Goal: Information Seeking & Learning: Learn about a topic

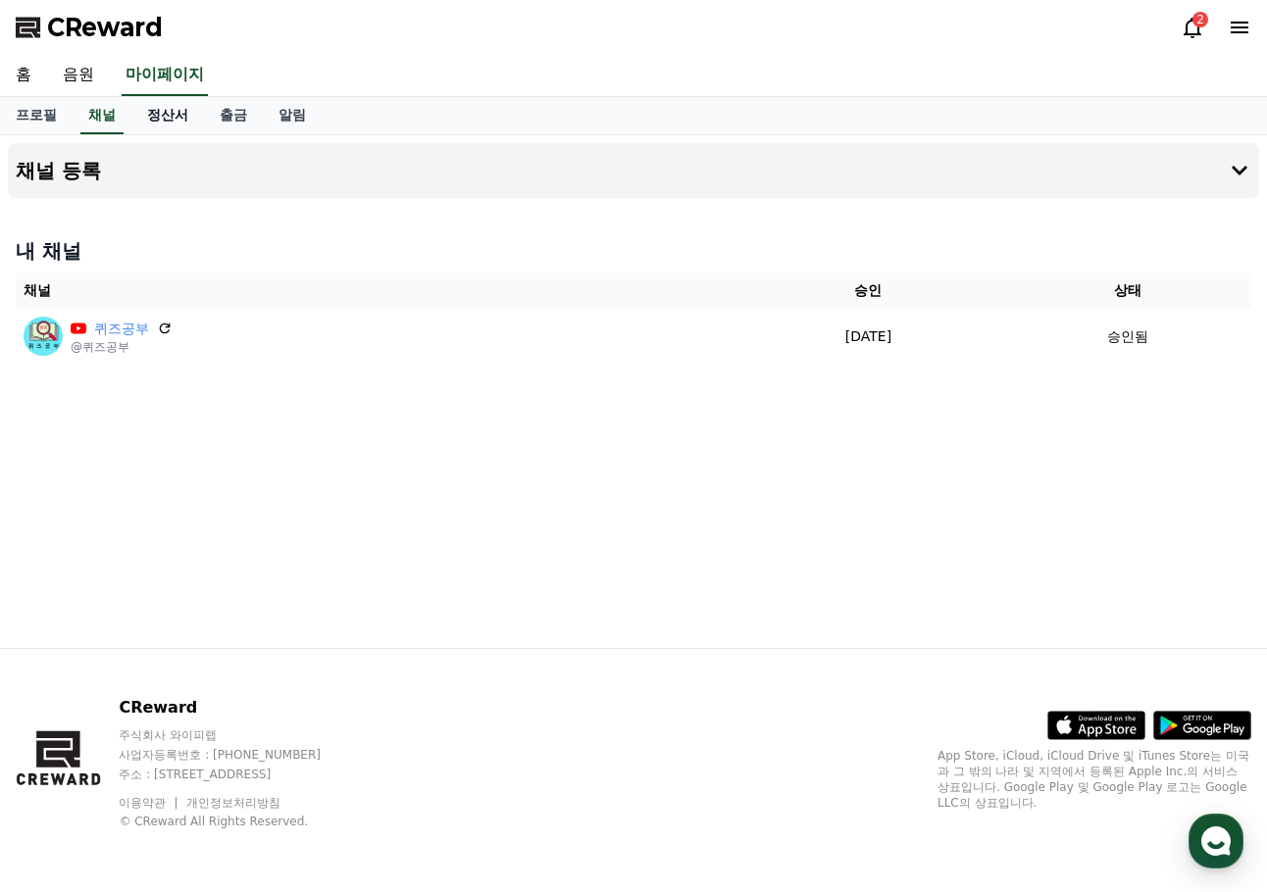
click at [170, 119] on link "정산서" at bounding box center [167, 115] width 73 height 37
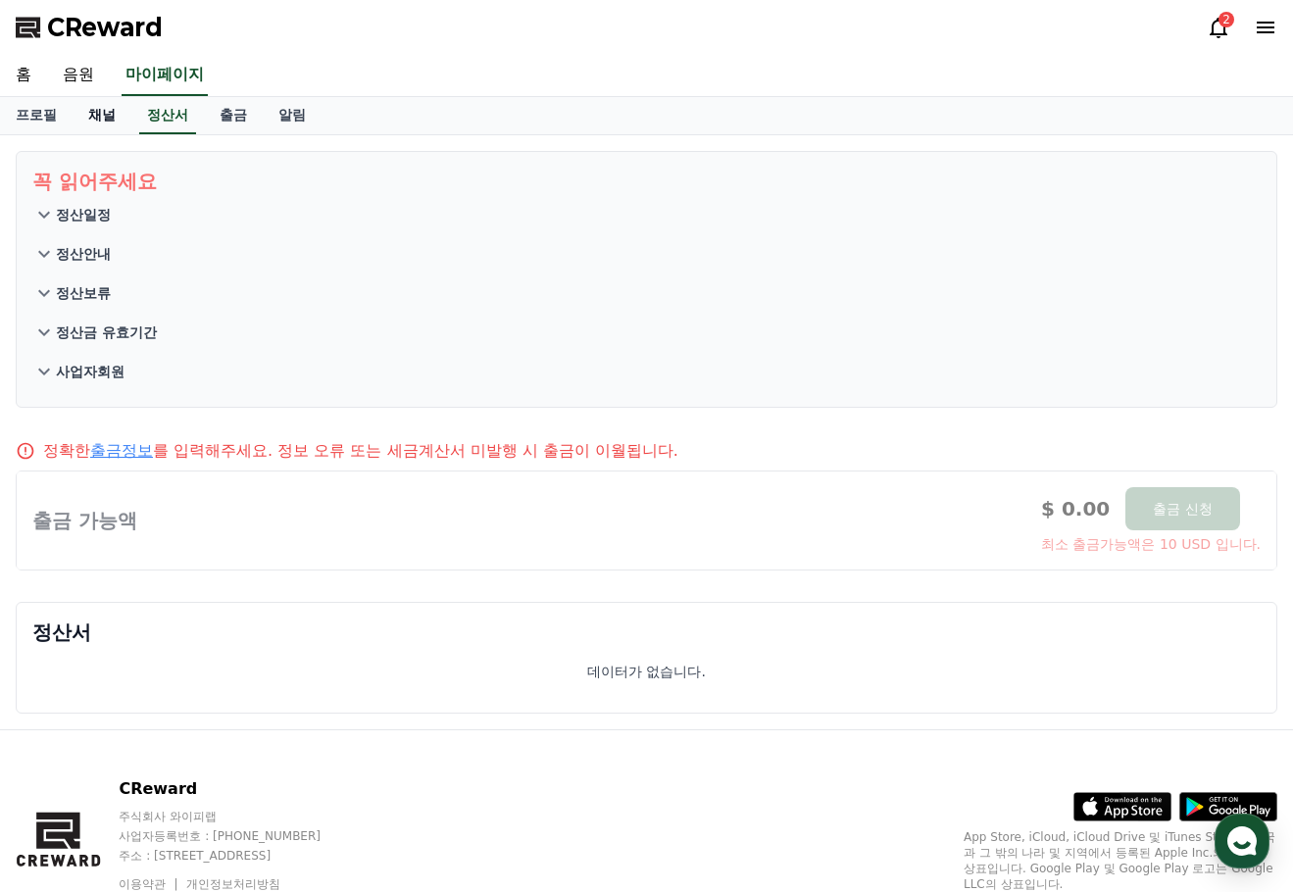
click at [99, 111] on link "채널" at bounding box center [102, 115] width 59 height 37
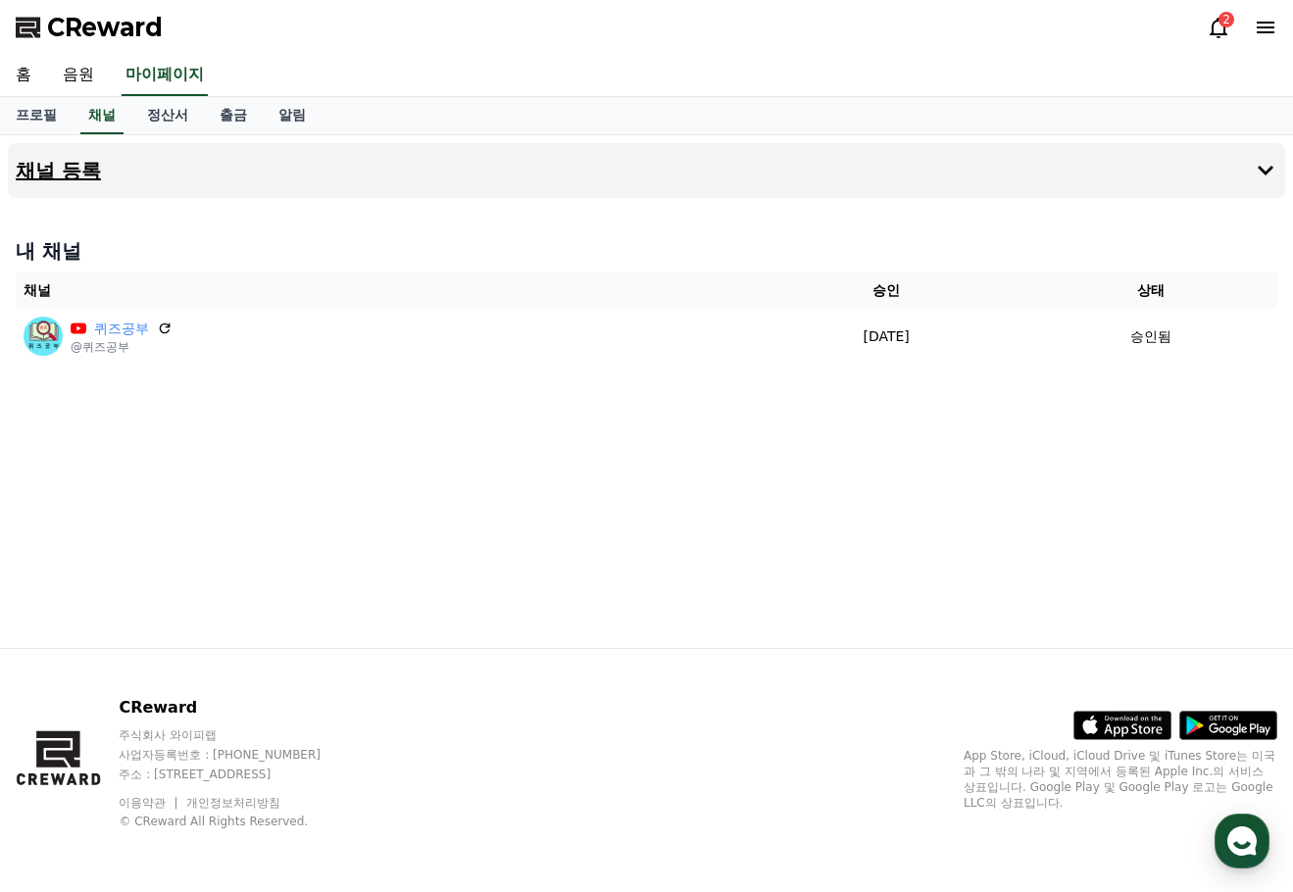
click at [1266, 171] on button "채널 등록" at bounding box center [647, 170] width 1278 height 55
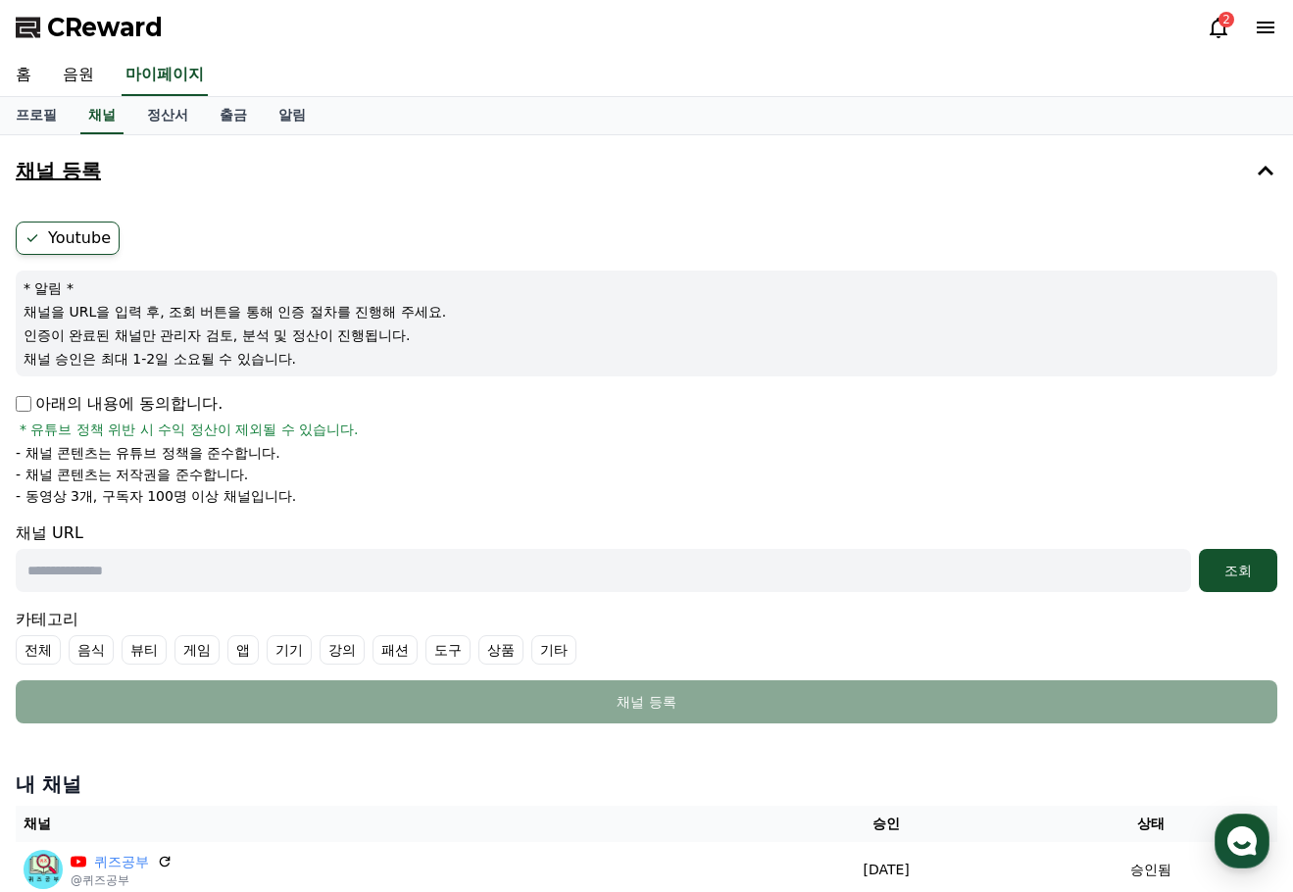
click at [1259, 175] on icon at bounding box center [1266, 171] width 16 height 10
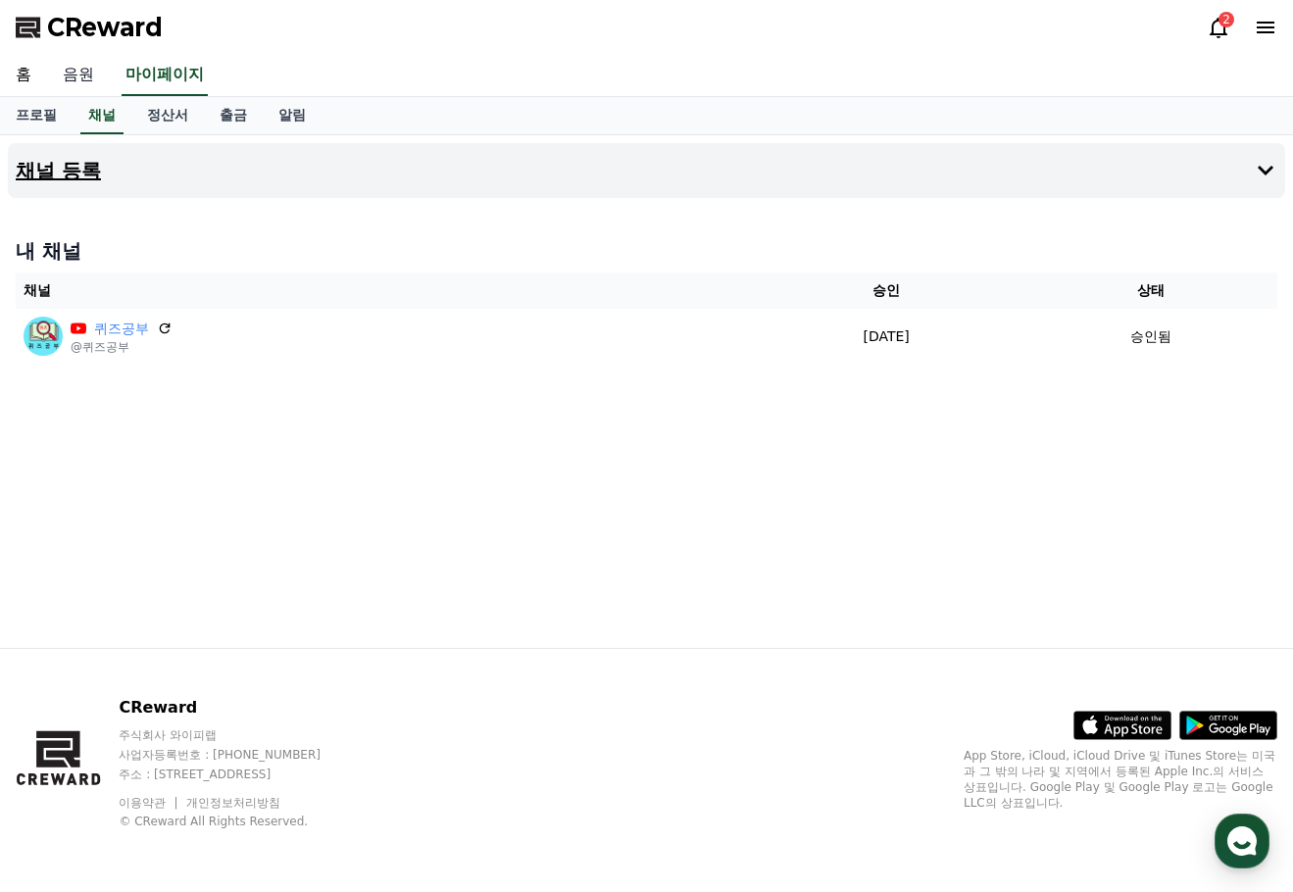
click at [78, 77] on link "음원" at bounding box center [78, 75] width 63 height 41
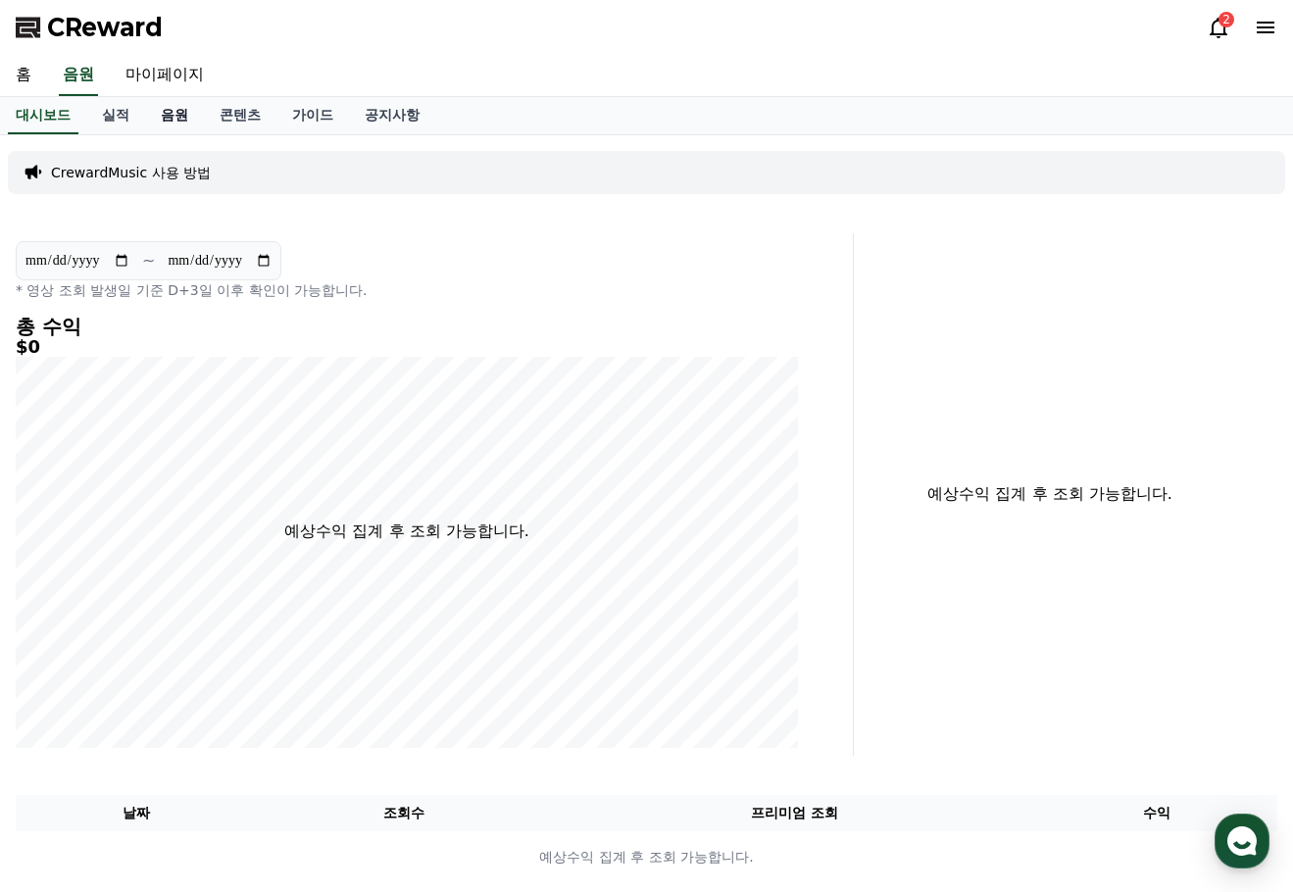
click at [159, 114] on link "음원" at bounding box center [174, 115] width 59 height 37
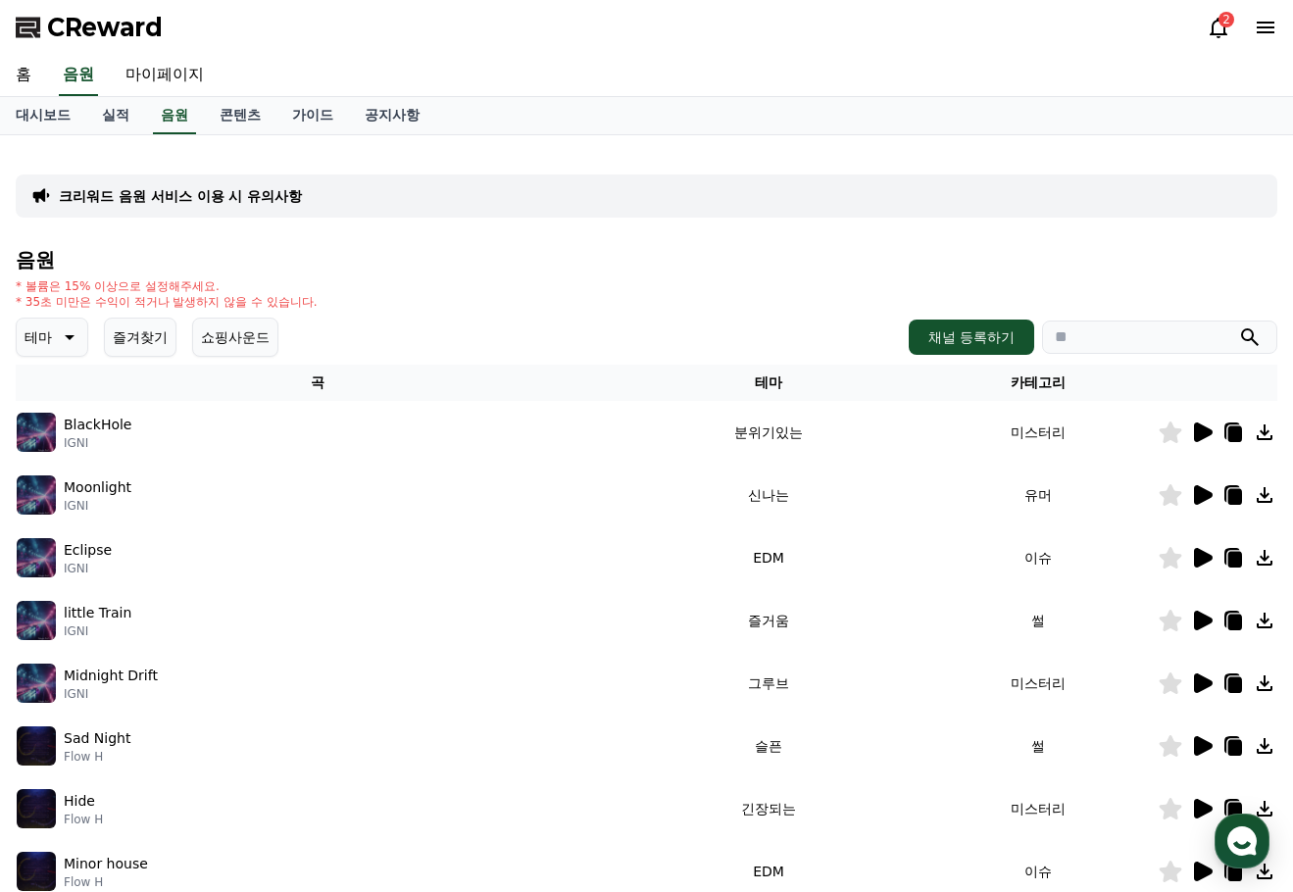
scroll to position [294, 0]
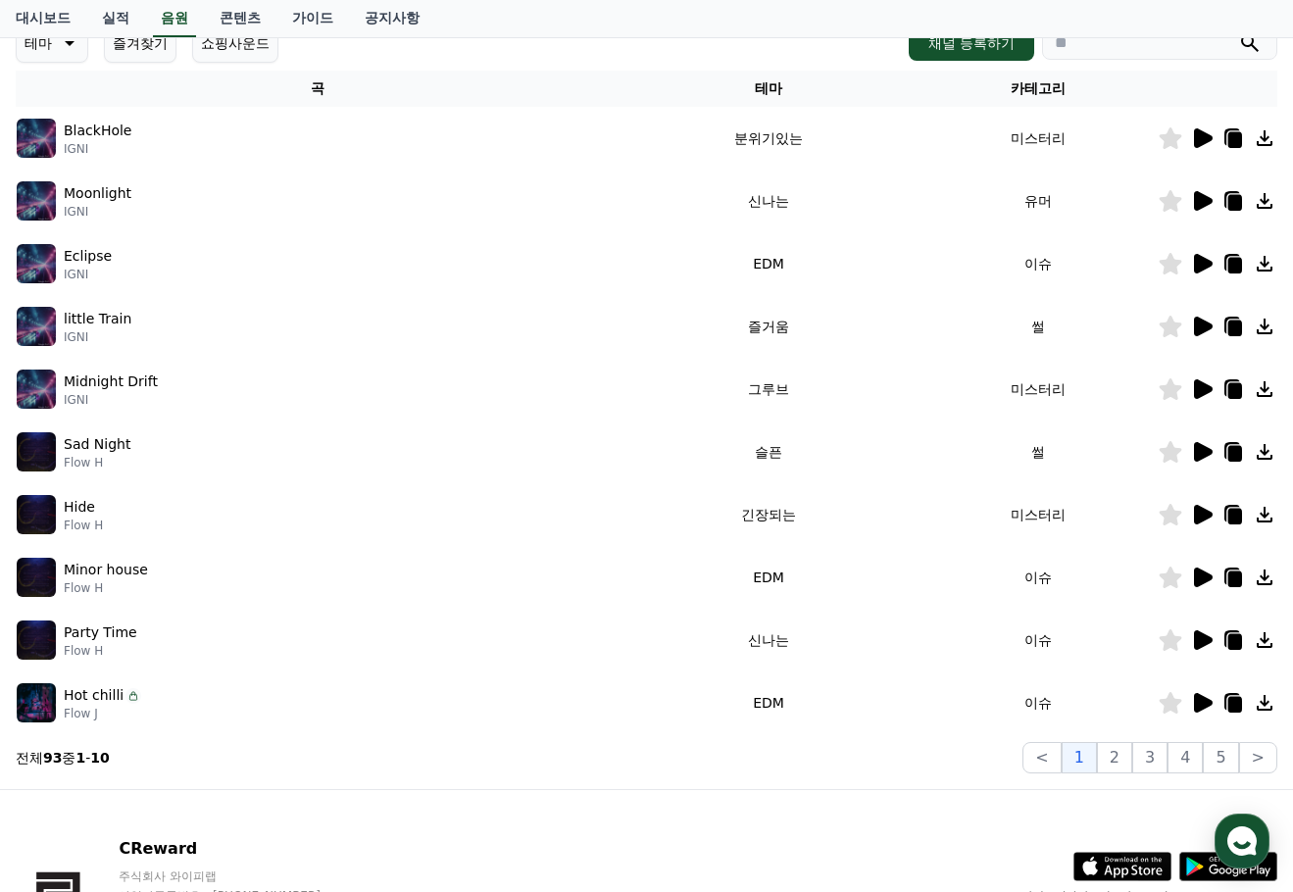
click at [1204, 573] on icon at bounding box center [1203, 578] width 19 height 20
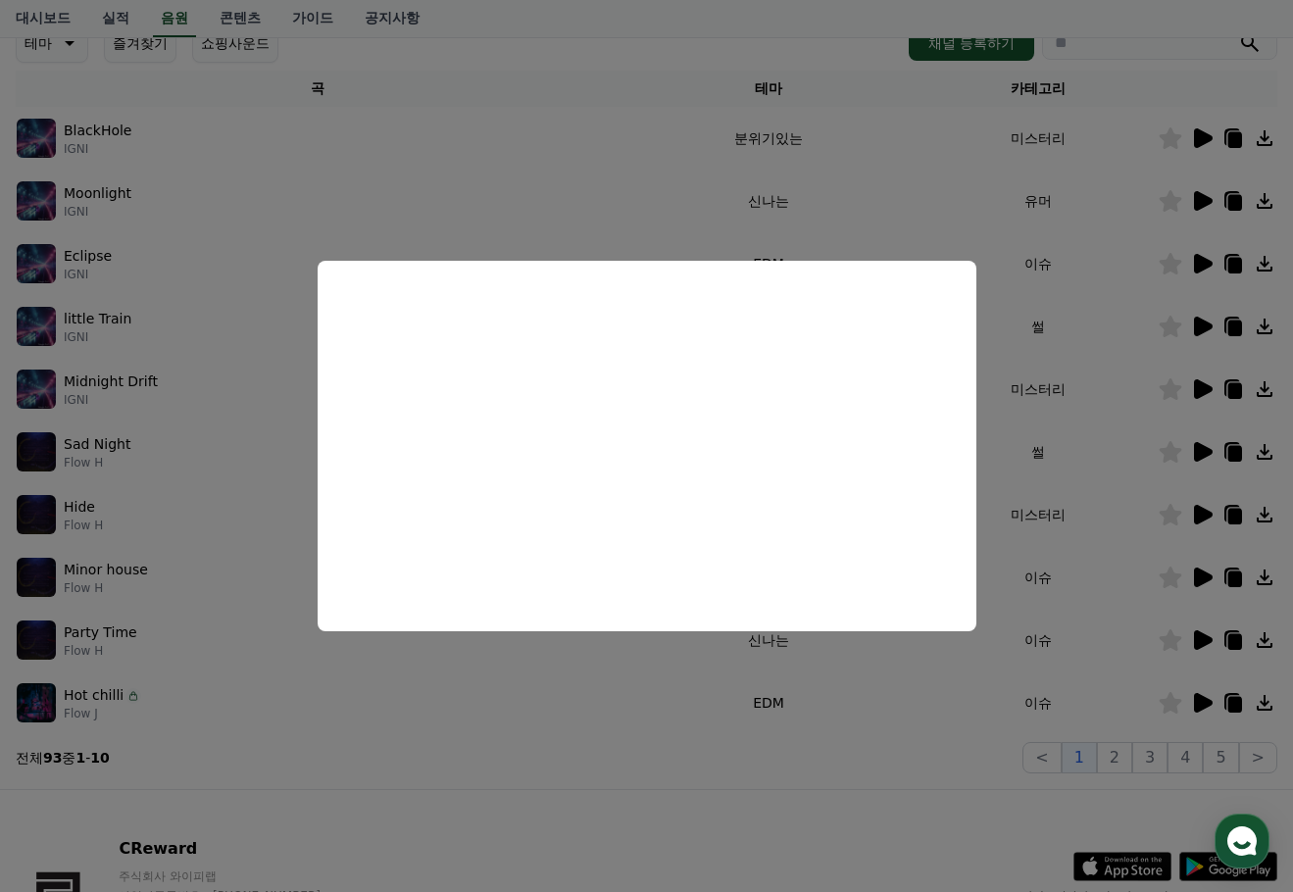
click at [1209, 641] on button "close modal" at bounding box center [646, 446] width 1293 height 892
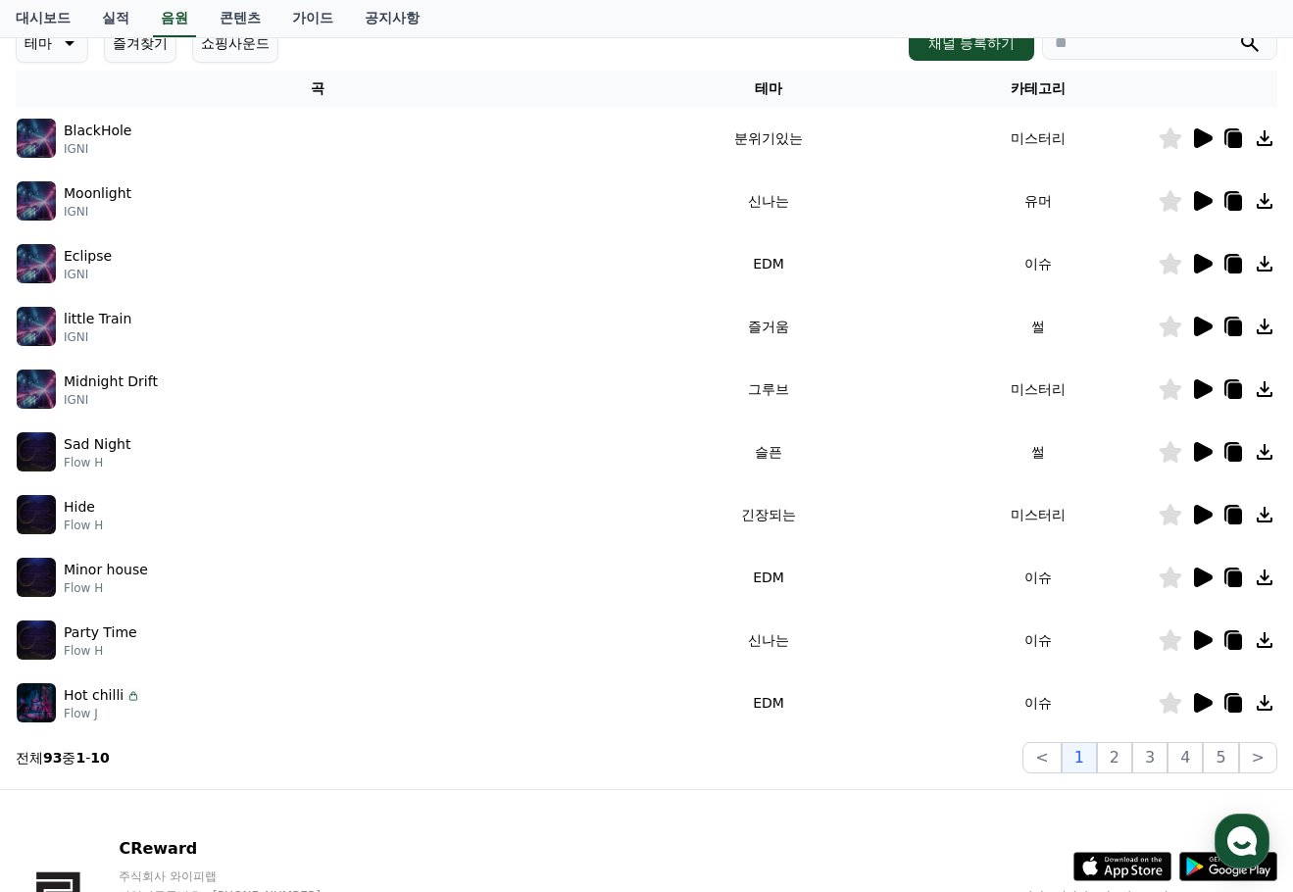
click at [1200, 639] on icon at bounding box center [1203, 641] width 19 height 20
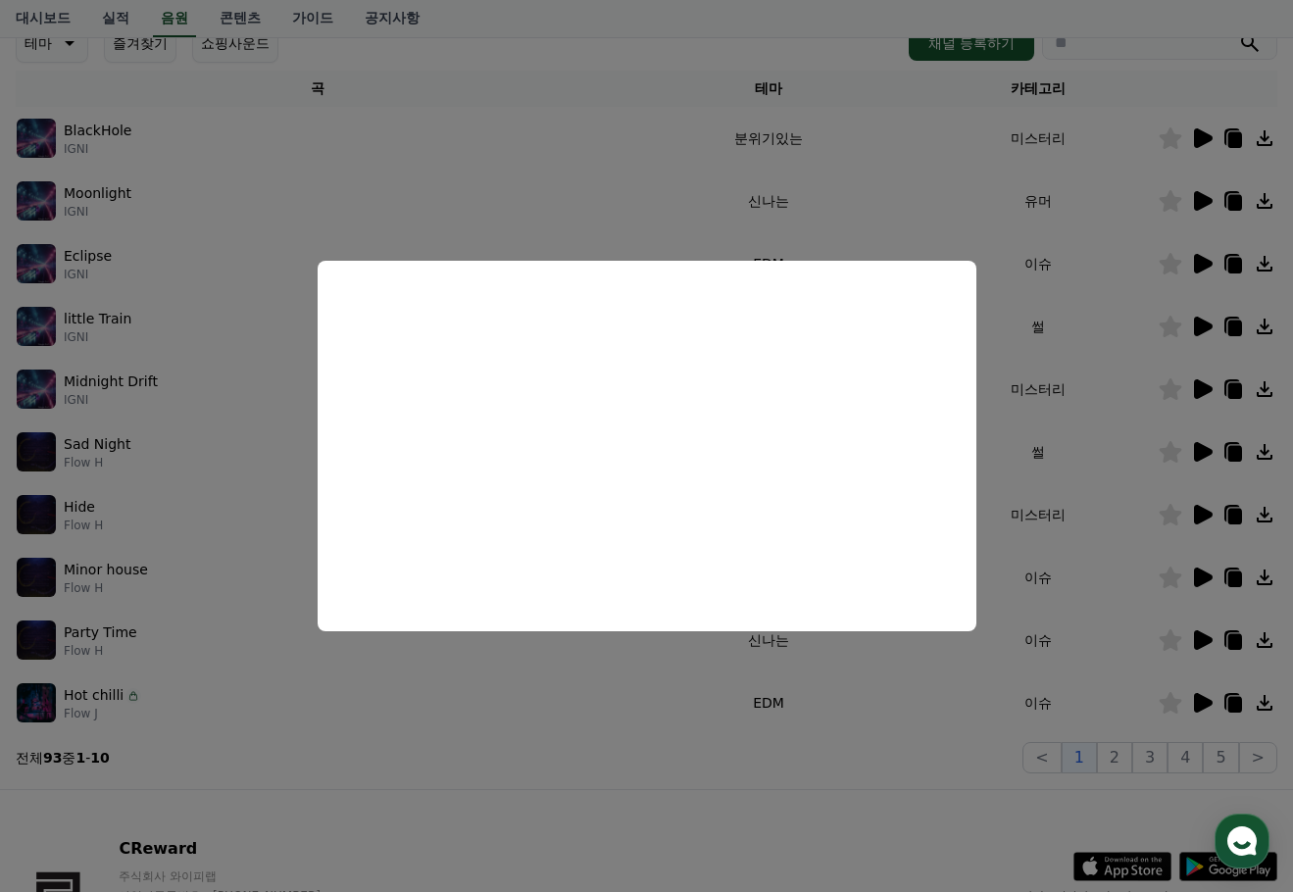
click at [1195, 699] on button "close modal" at bounding box center [646, 446] width 1293 height 892
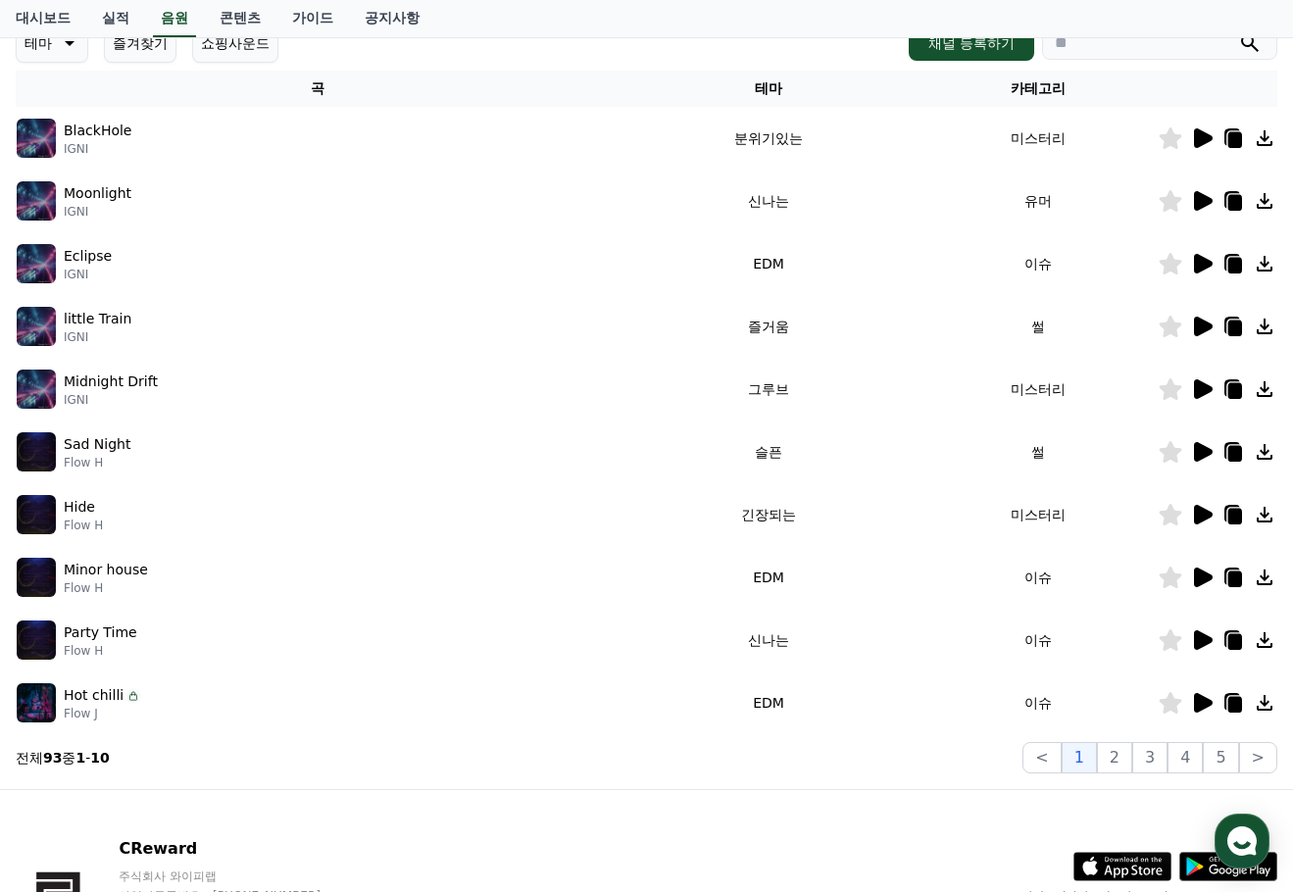
click at [1203, 701] on icon at bounding box center [1203, 703] width 19 height 20
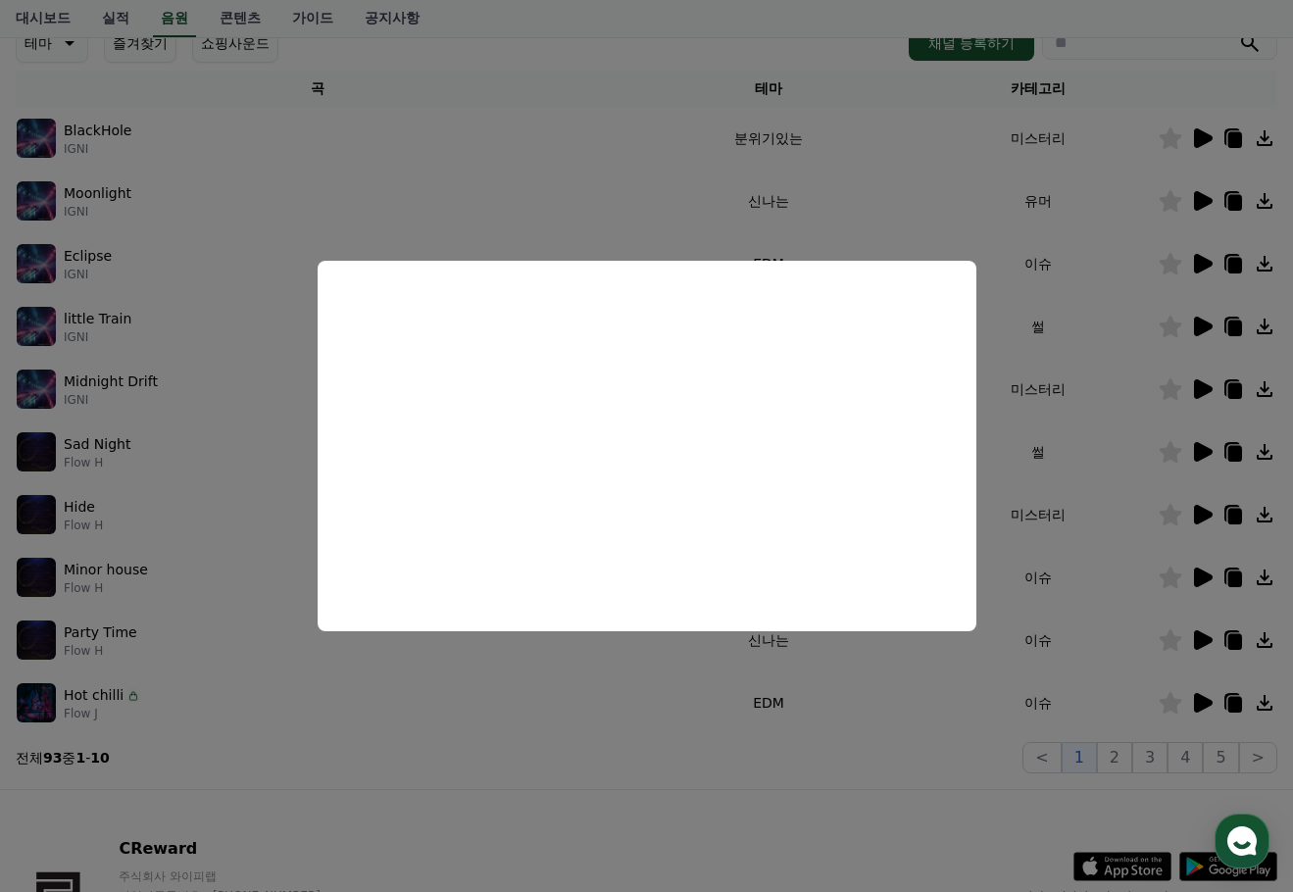
click at [934, 216] on button "close modal" at bounding box center [646, 446] width 1293 height 892
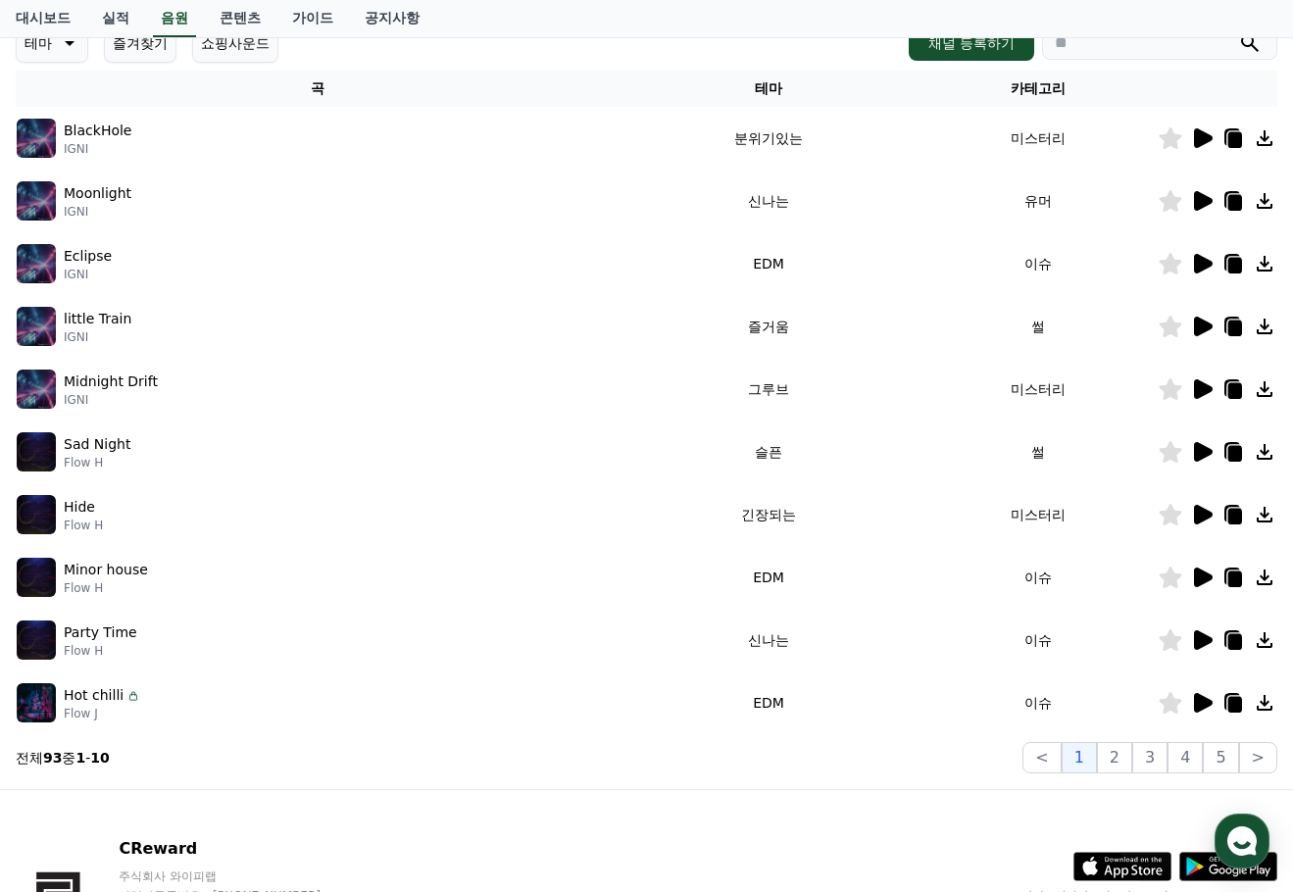
click at [1202, 265] on icon at bounding box center [1203, 264] width 19 height 20
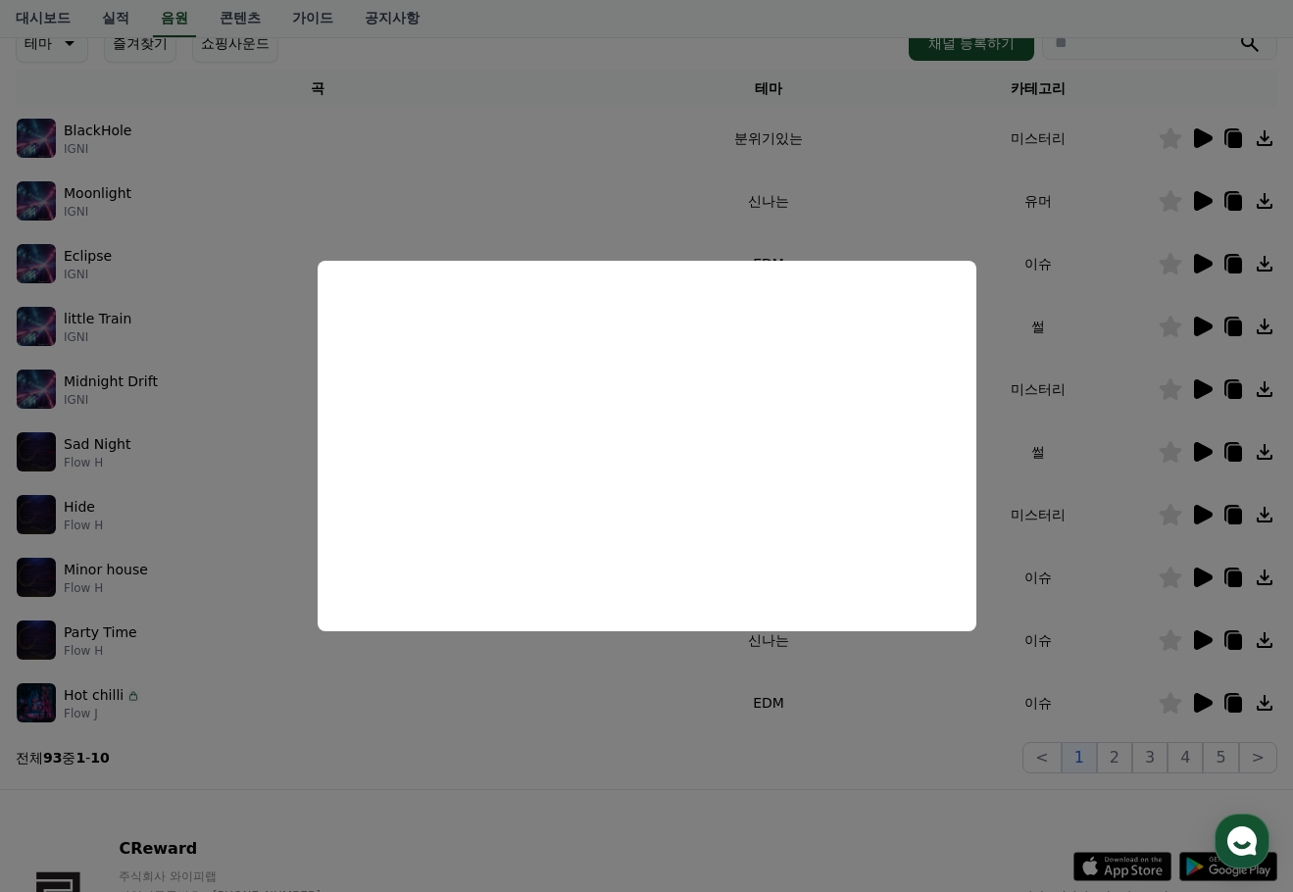
click at [911, 199] on button "close modal" at bounding box center [646, 446] width 1293 height 892
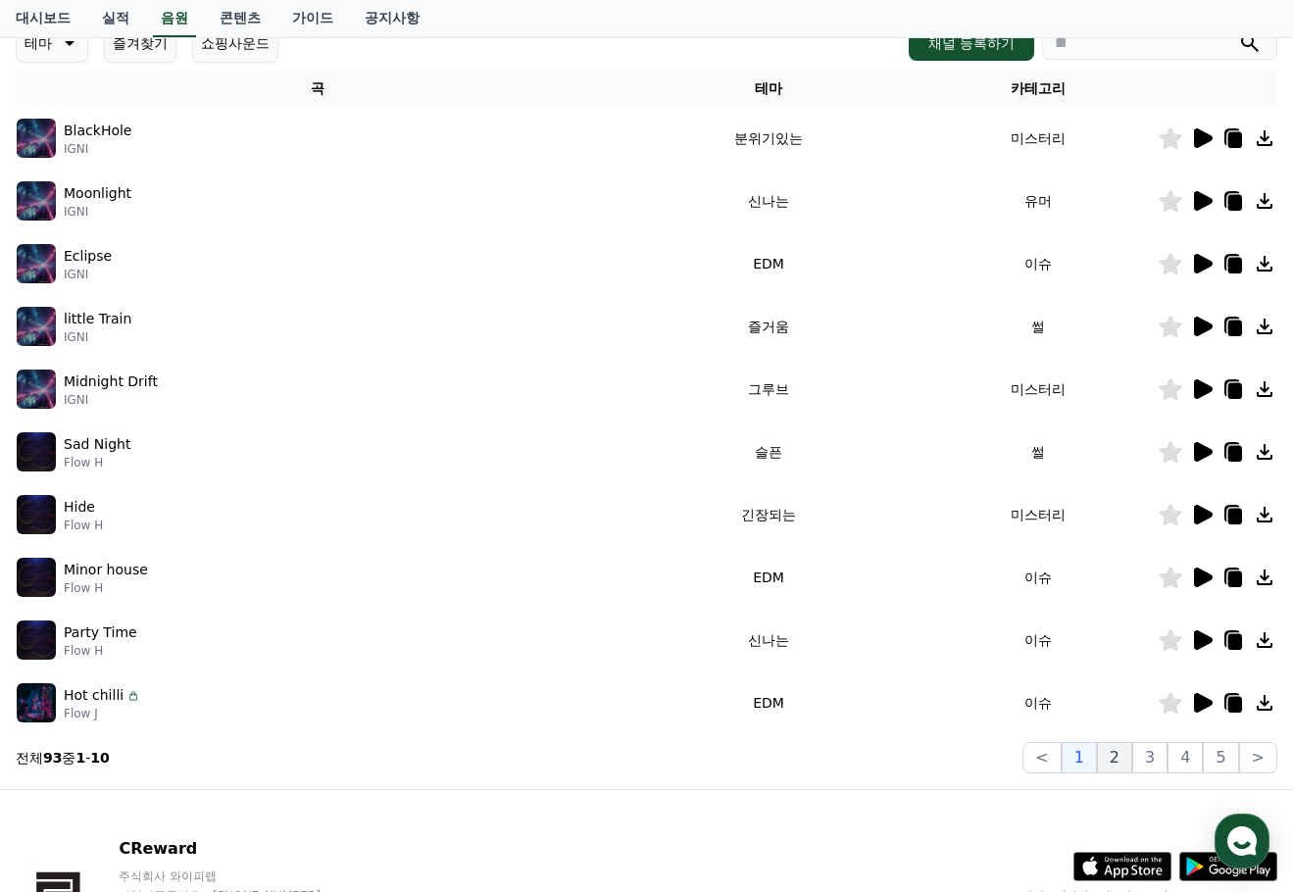
click at [1119, 762] on button "2" at bounding box center [1114, 757] width 35 height 31
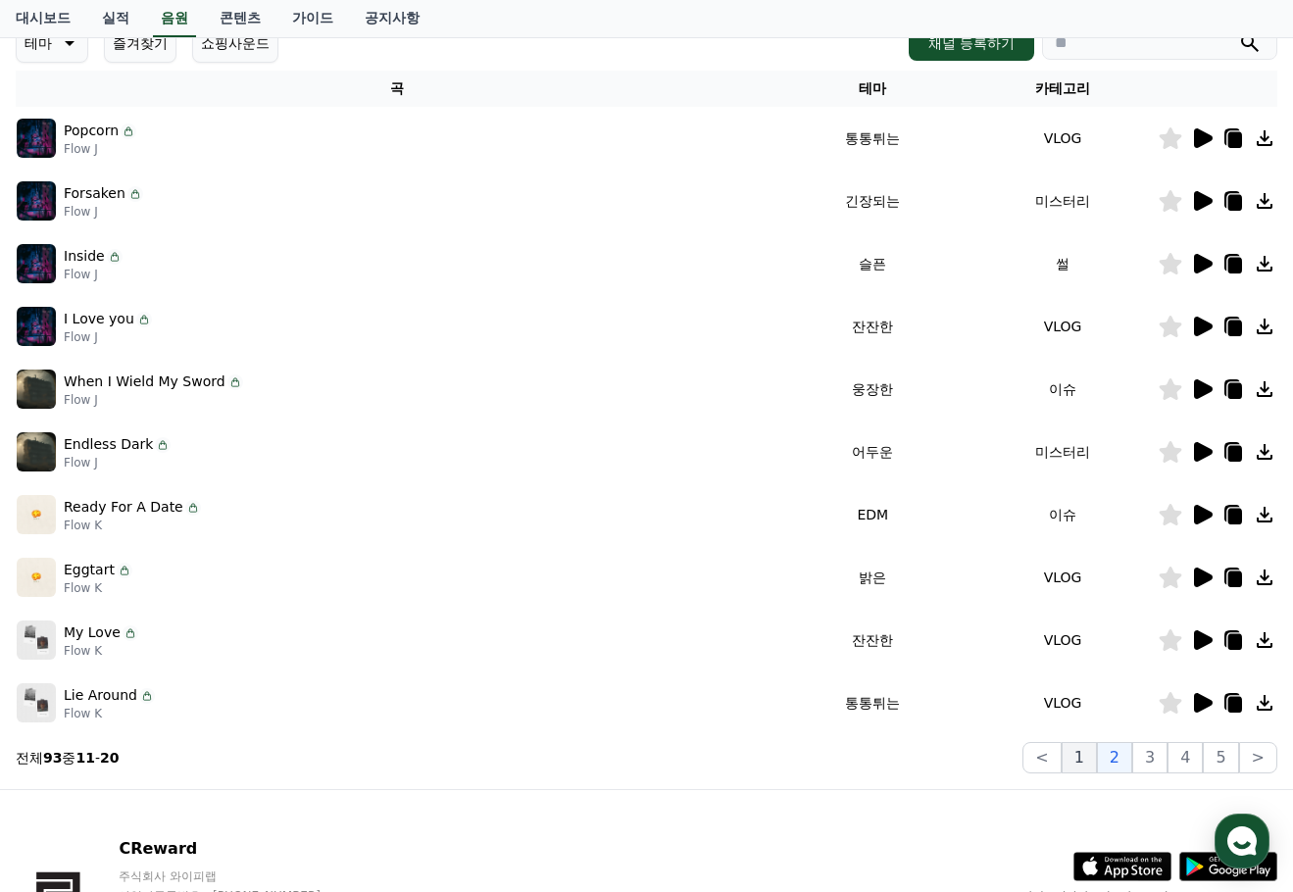
click at [1084, 757] on button "1" at bounding box center [1079, 757] width 35 height 31
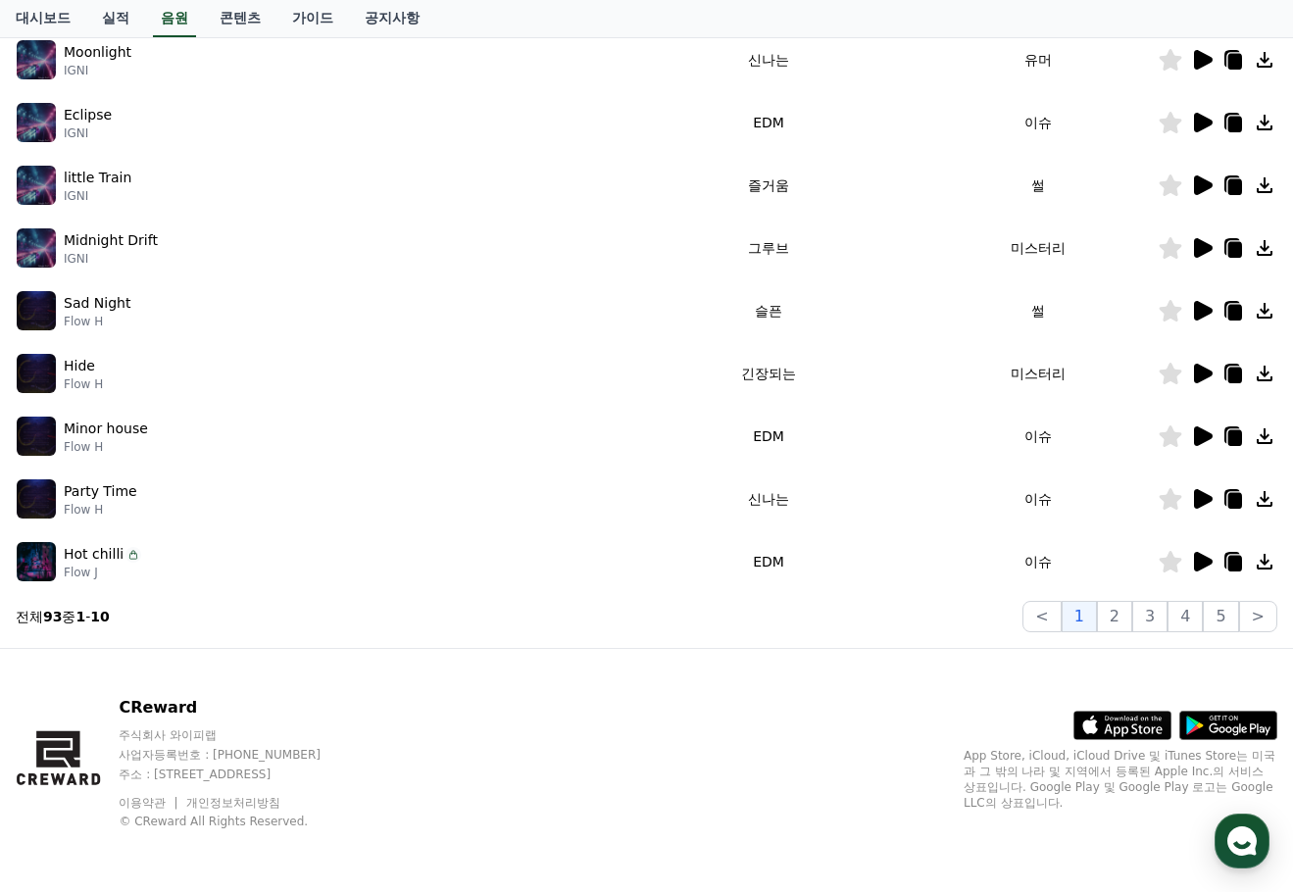
scroll to position [141, 0]
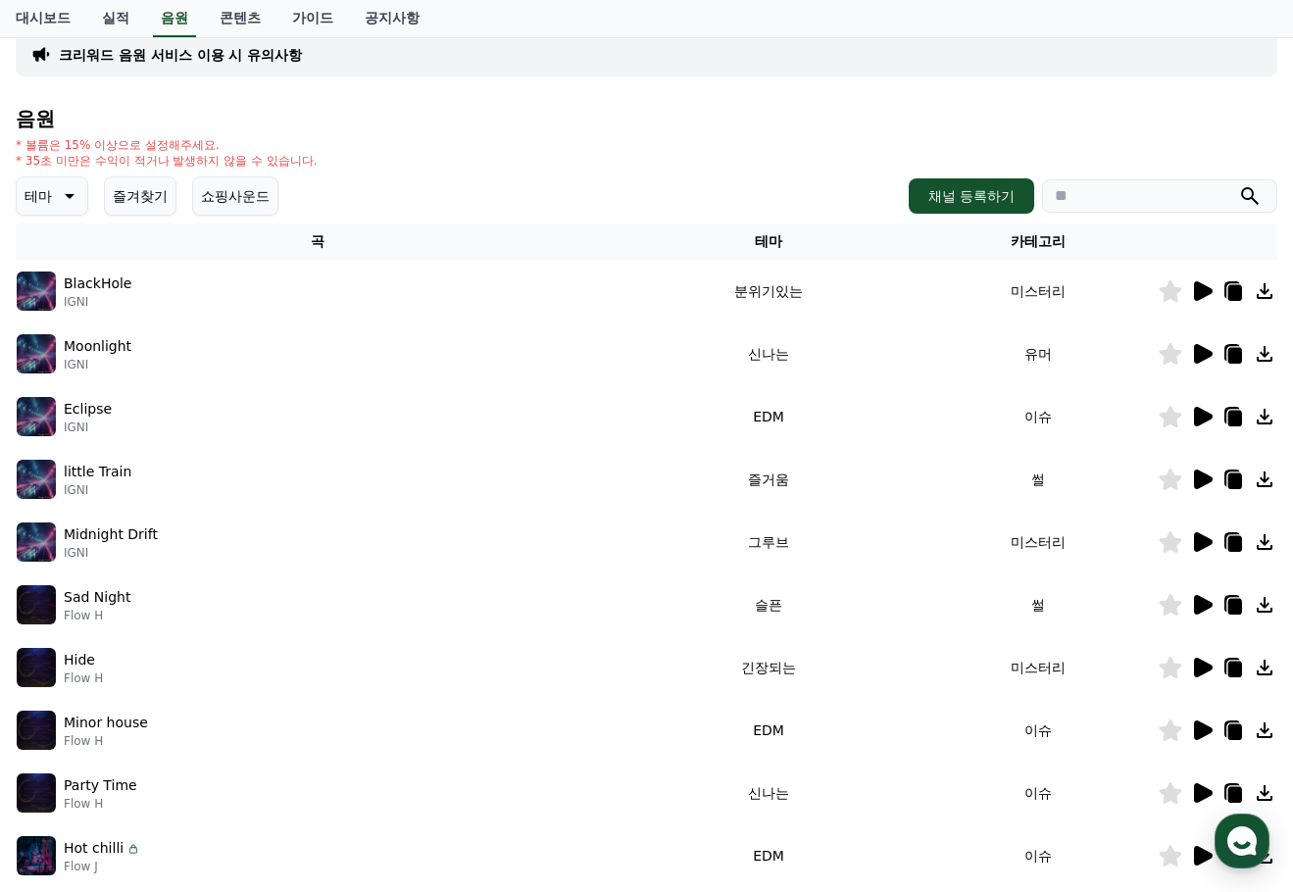
click at [28, 194] on p "테마" at bounding box center [38, 195] width 27 height 27
click at [64, 359] on button "웅장한" at bounding box center [47, 361] width 57 height 43
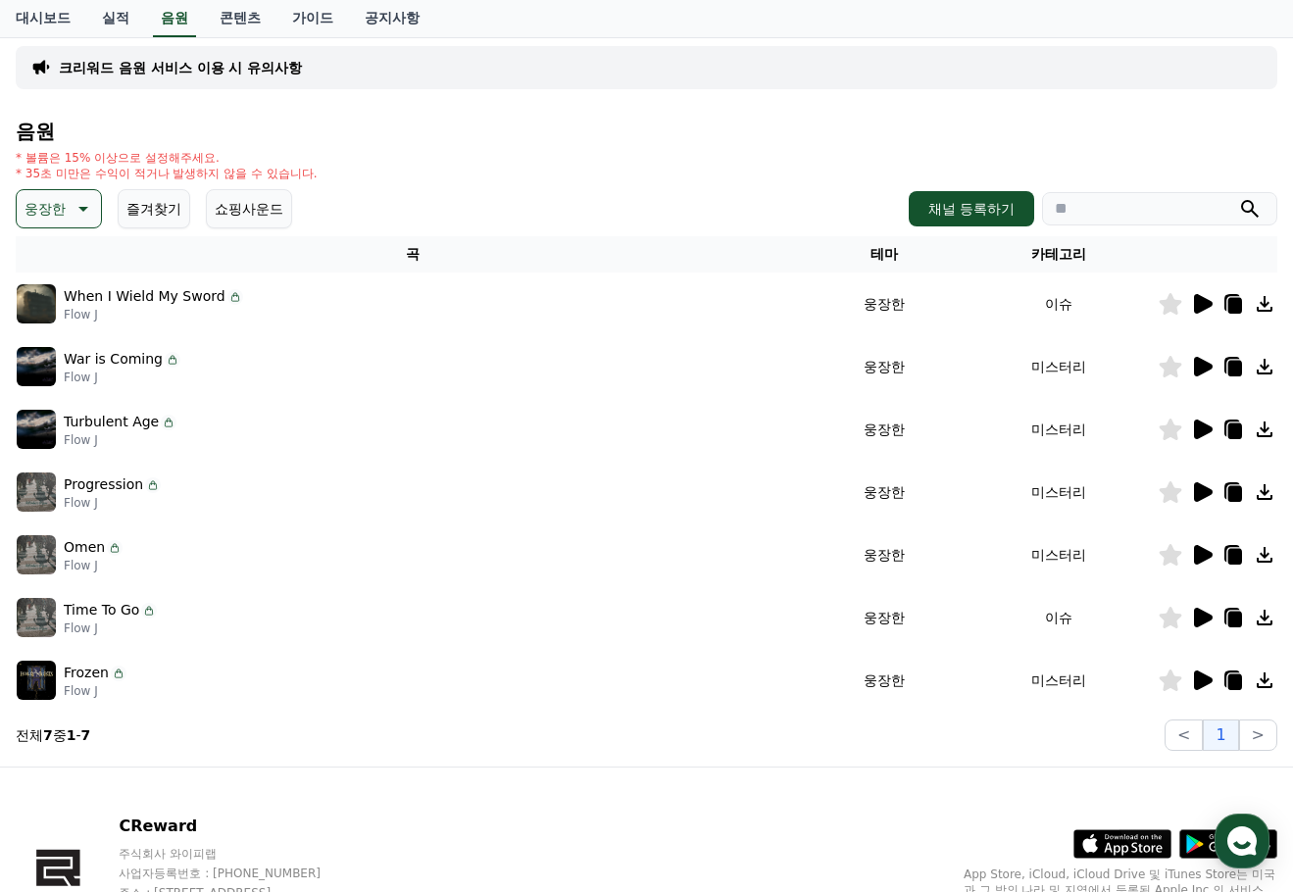
scroll to position [247, 0]
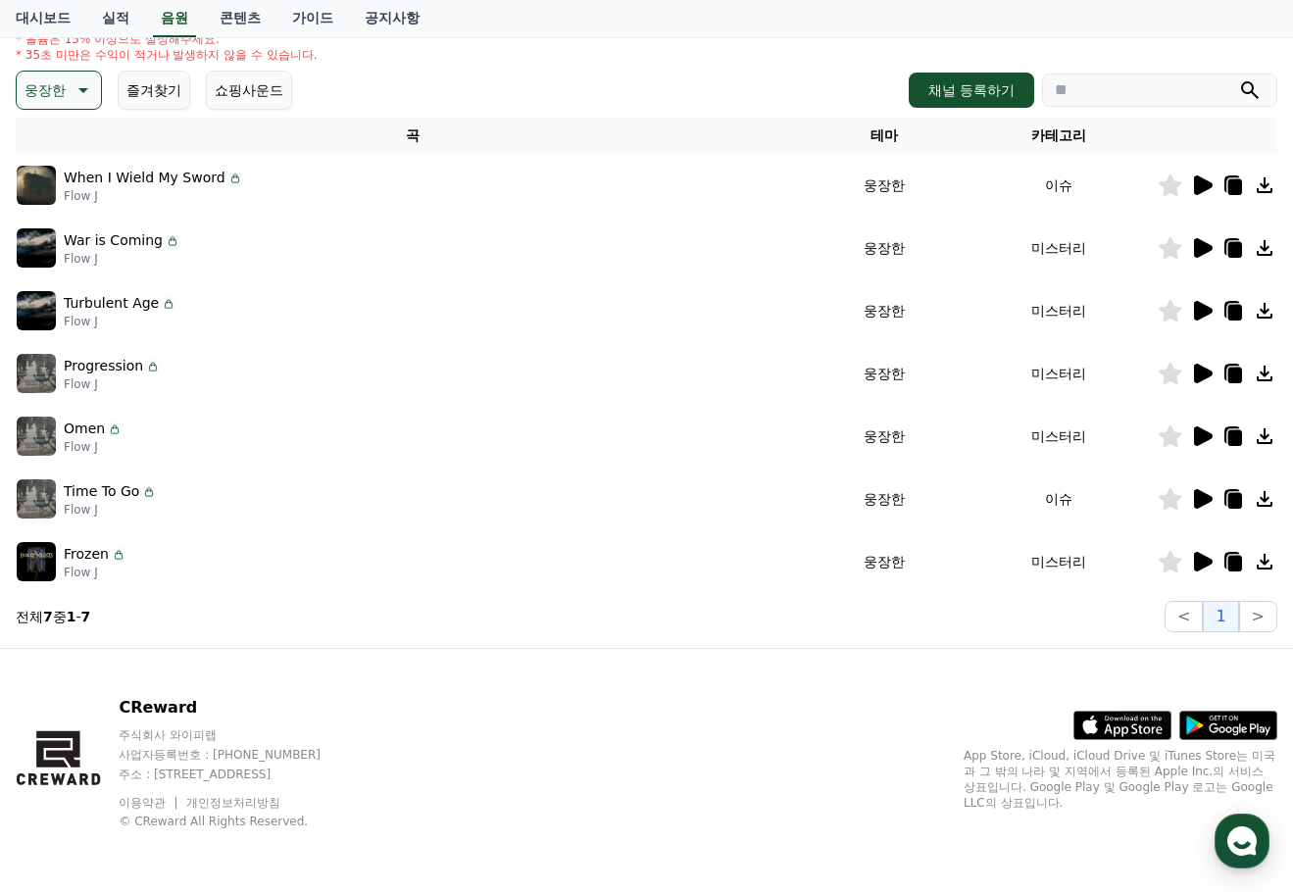
click at [1215, 180] on div at bounding box center [1218, 186] width 118 height 24
click at [1209, 180] on icon at bounding box center [1202, 186] width 24 height 24
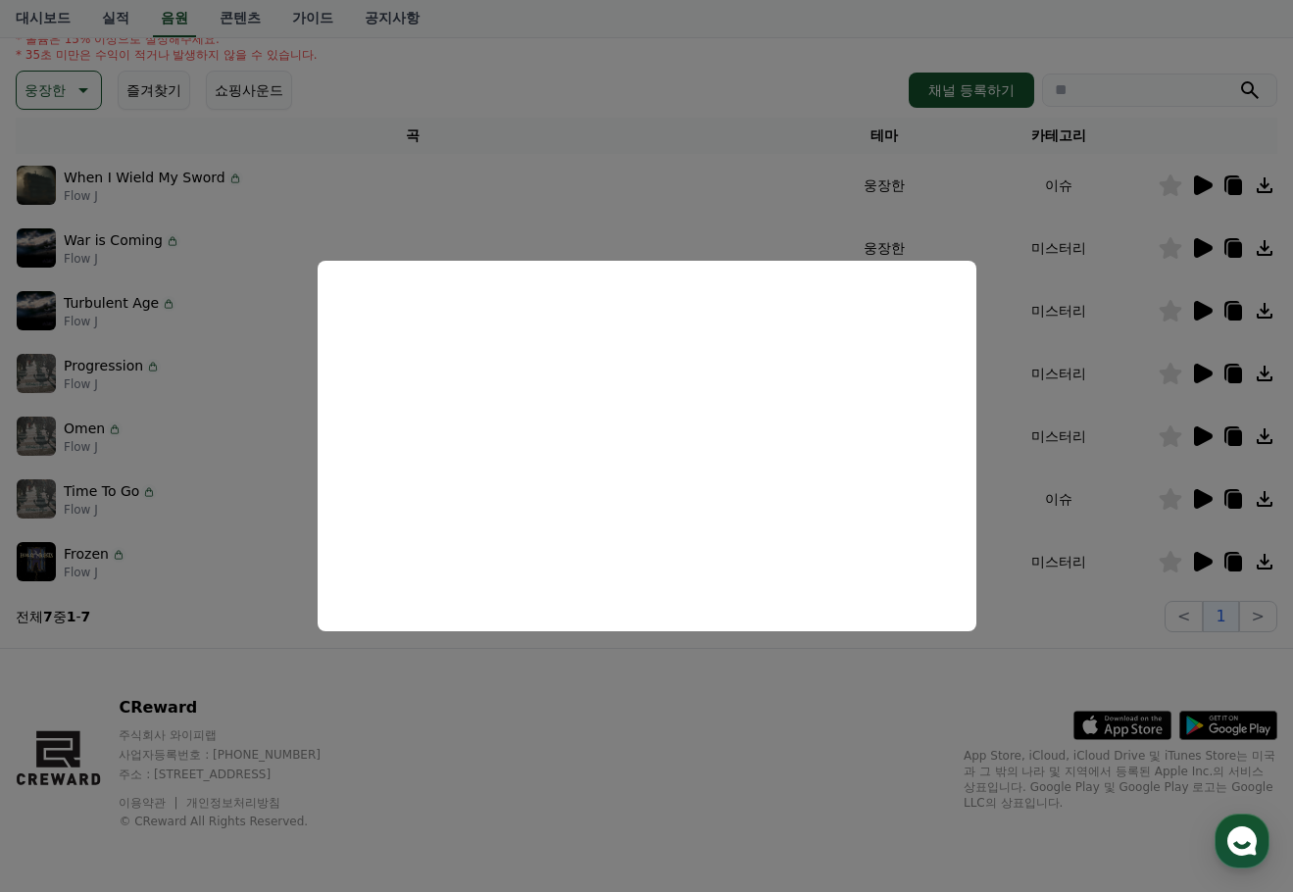
click at [718, 176] on button "close modal" at bounding box center [646, 446] width 1293 height 892
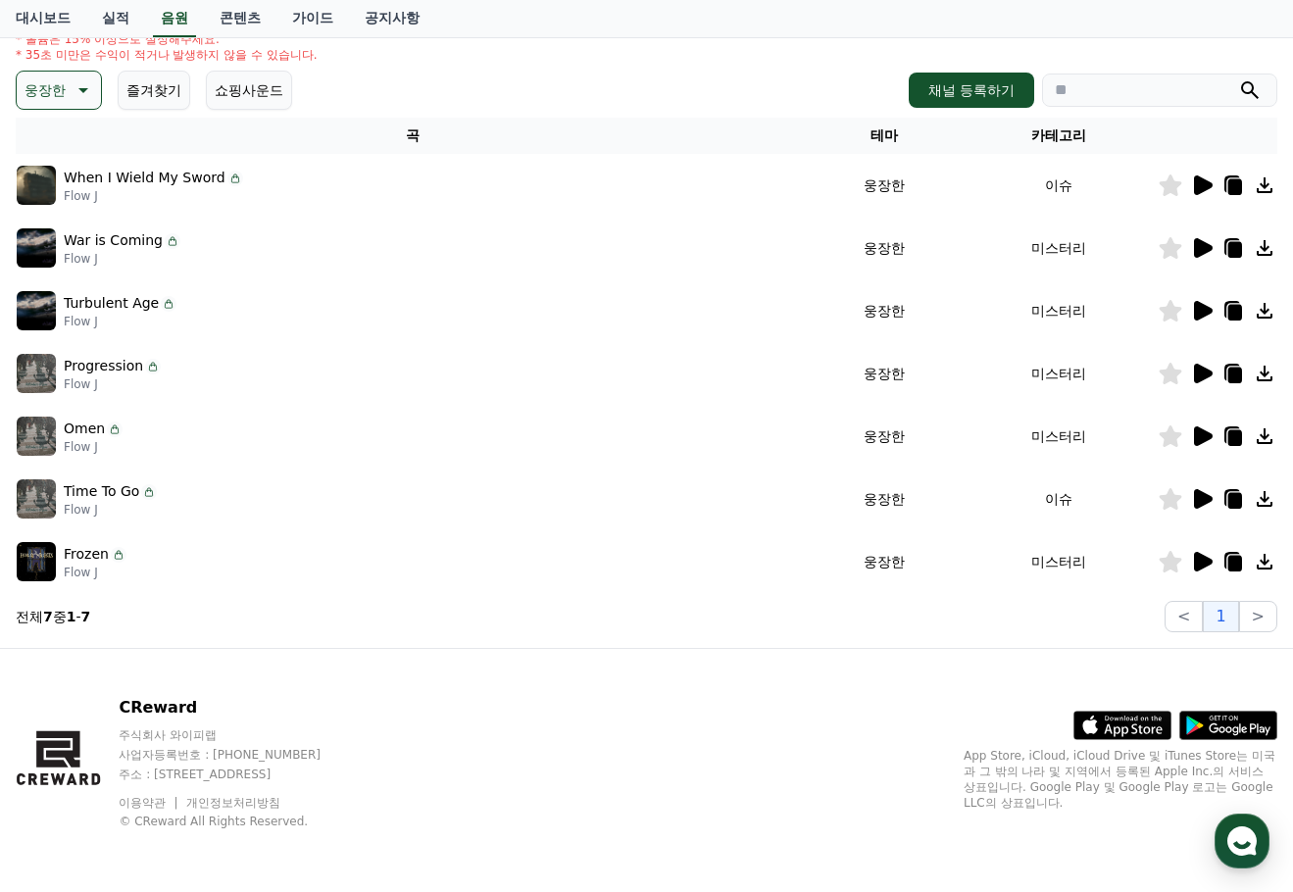
click at [1210, 242] on icon at bounding box center [1202, 248] width 24 height 24
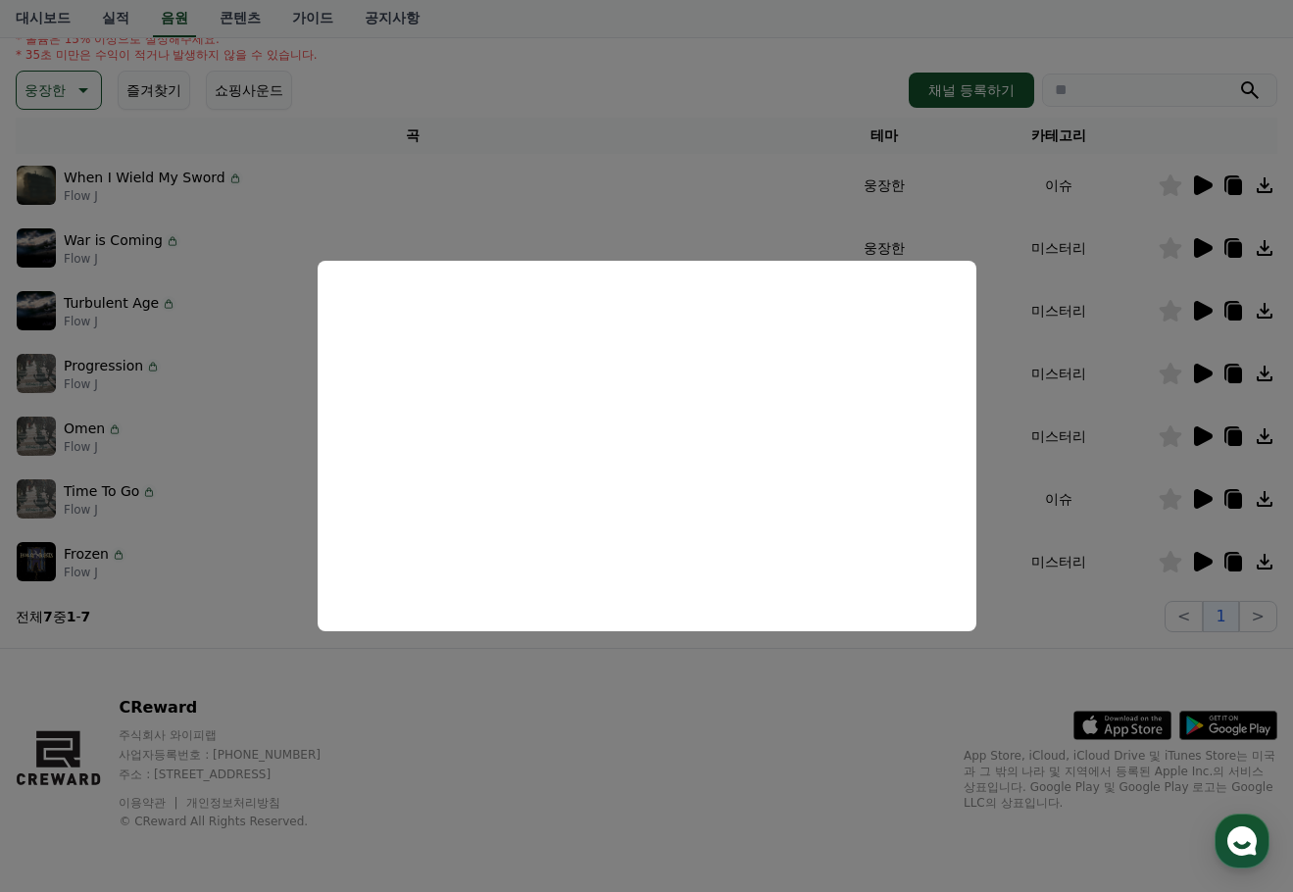
click at [1208, 306] on button "close modal" at bounding box center [646, 446] width 1293 height 892
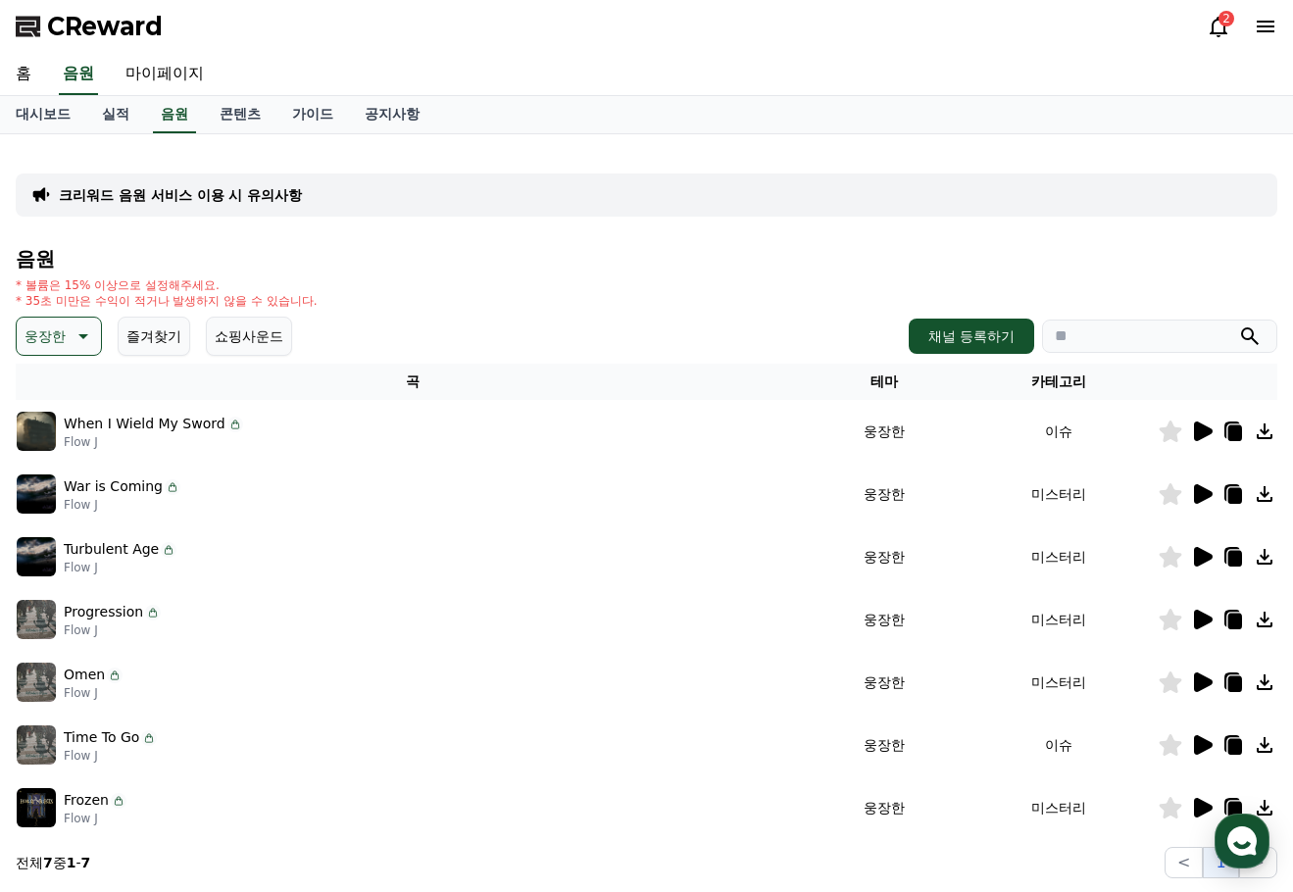
scroll to position [0, 0]
click at [73, 338] on icon at bounding box center [82, 338] width 24 height 24
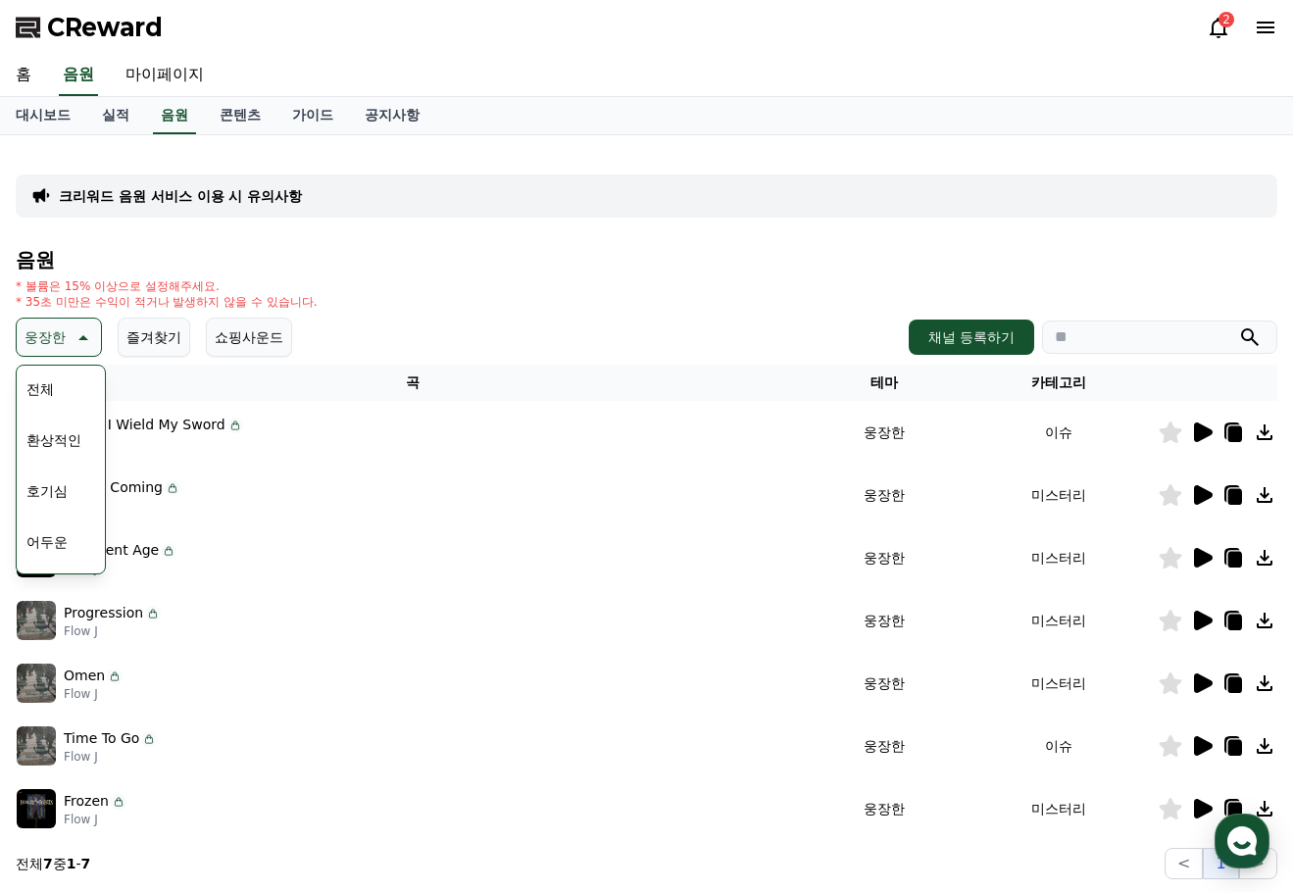
click at [52, 382] on button "전체" at bounding box center [40, 389] width 43 height 43
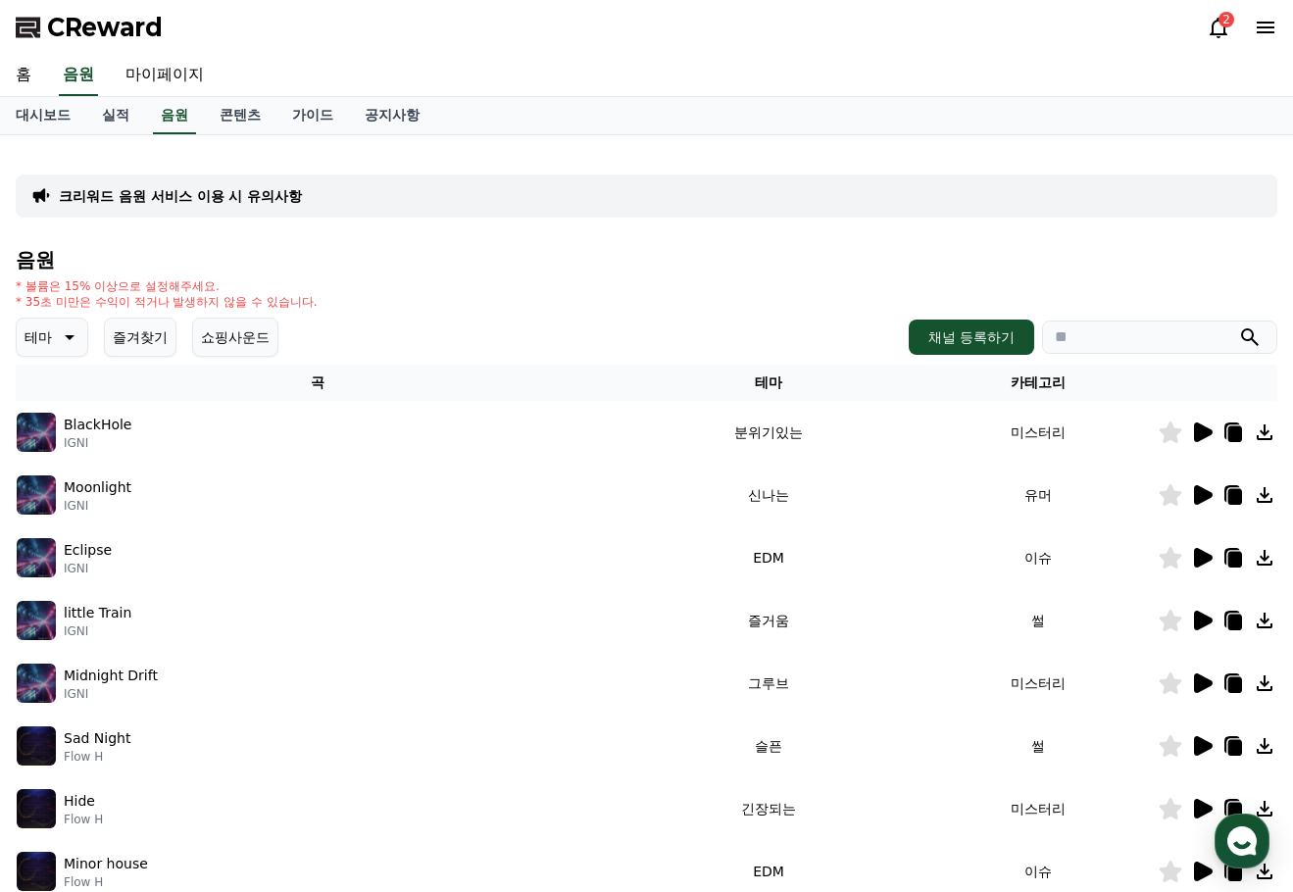
scroll to position [294, 0]
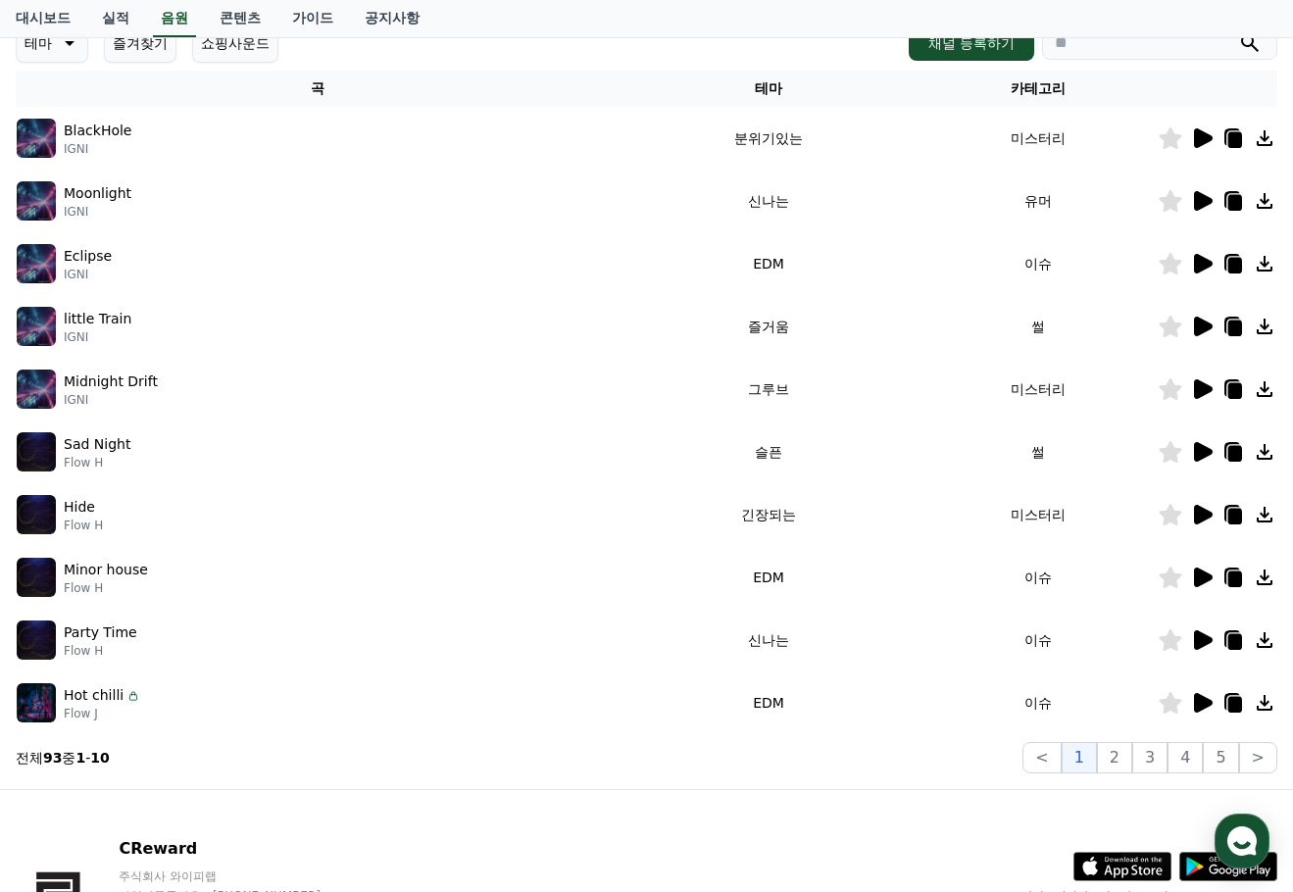
click at [1203, 132] on icon at bounding box center [1203, 138] width 19 height 20
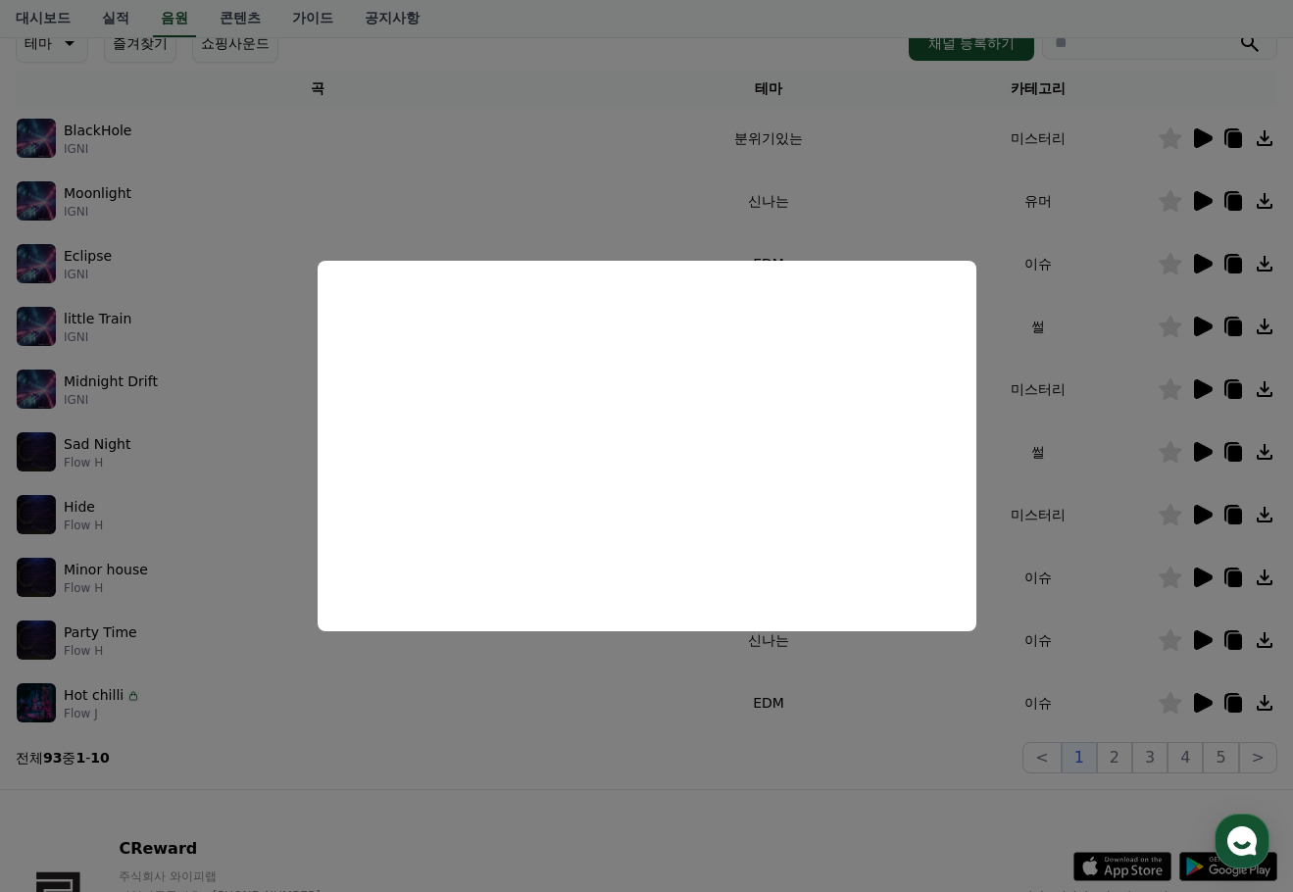
click at [1196, 199] on button "close modal" at bounding box center [646, 446] width 1293 height 892
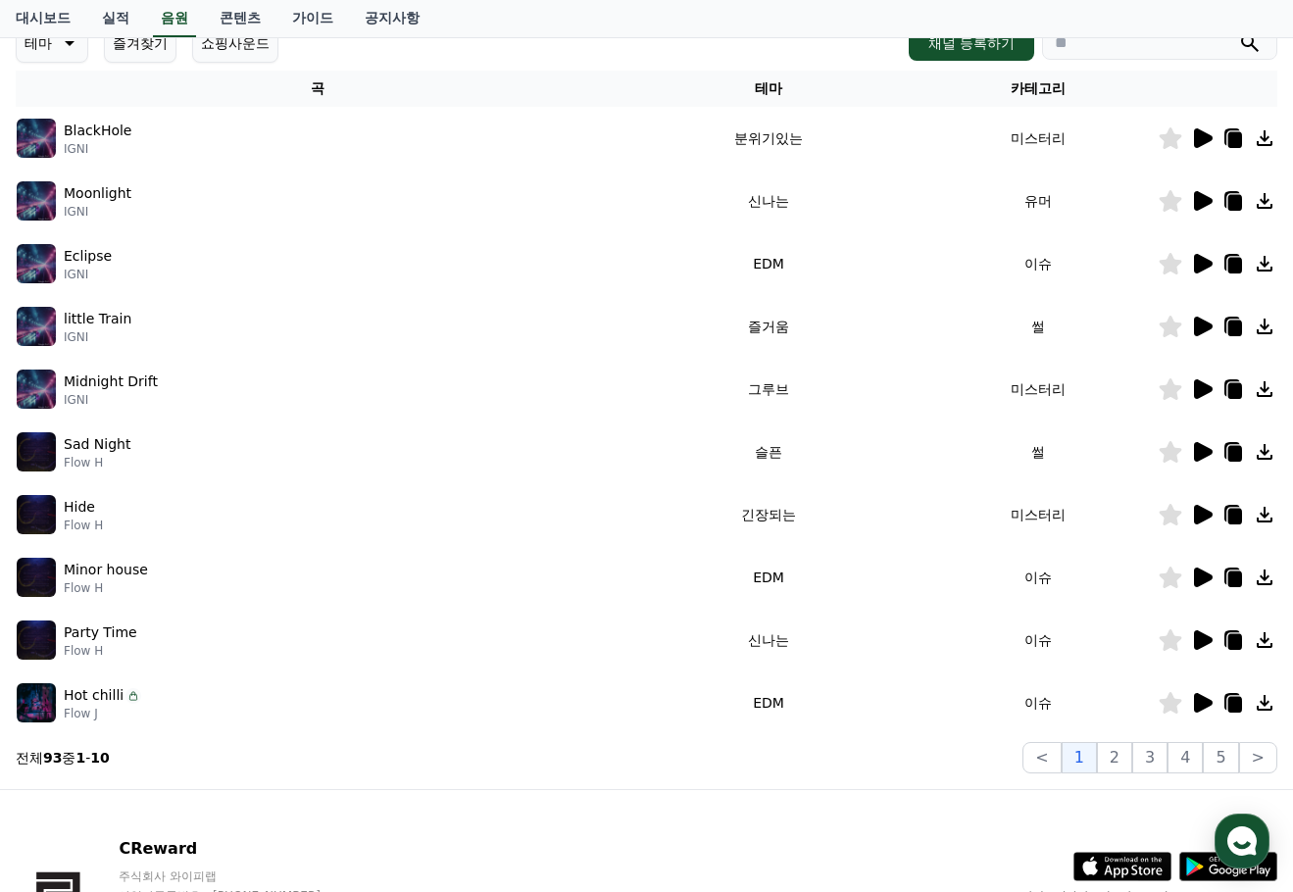
click at [1207, 198] on icon at bounding box center [1203, 201] width 19 height 20
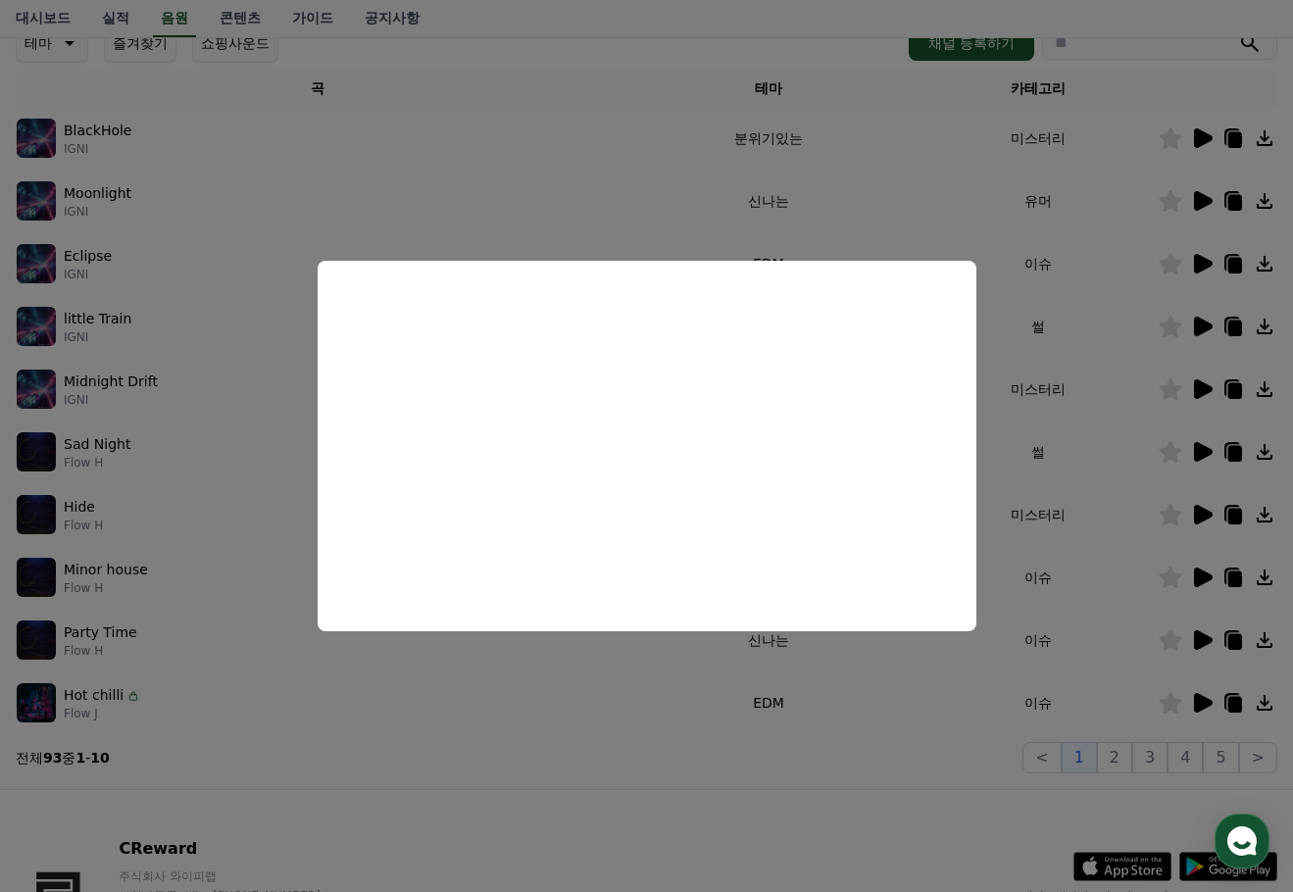
click at [492, 822] on button "close modal" at bounding box center [646, 446] width 1293 height 892
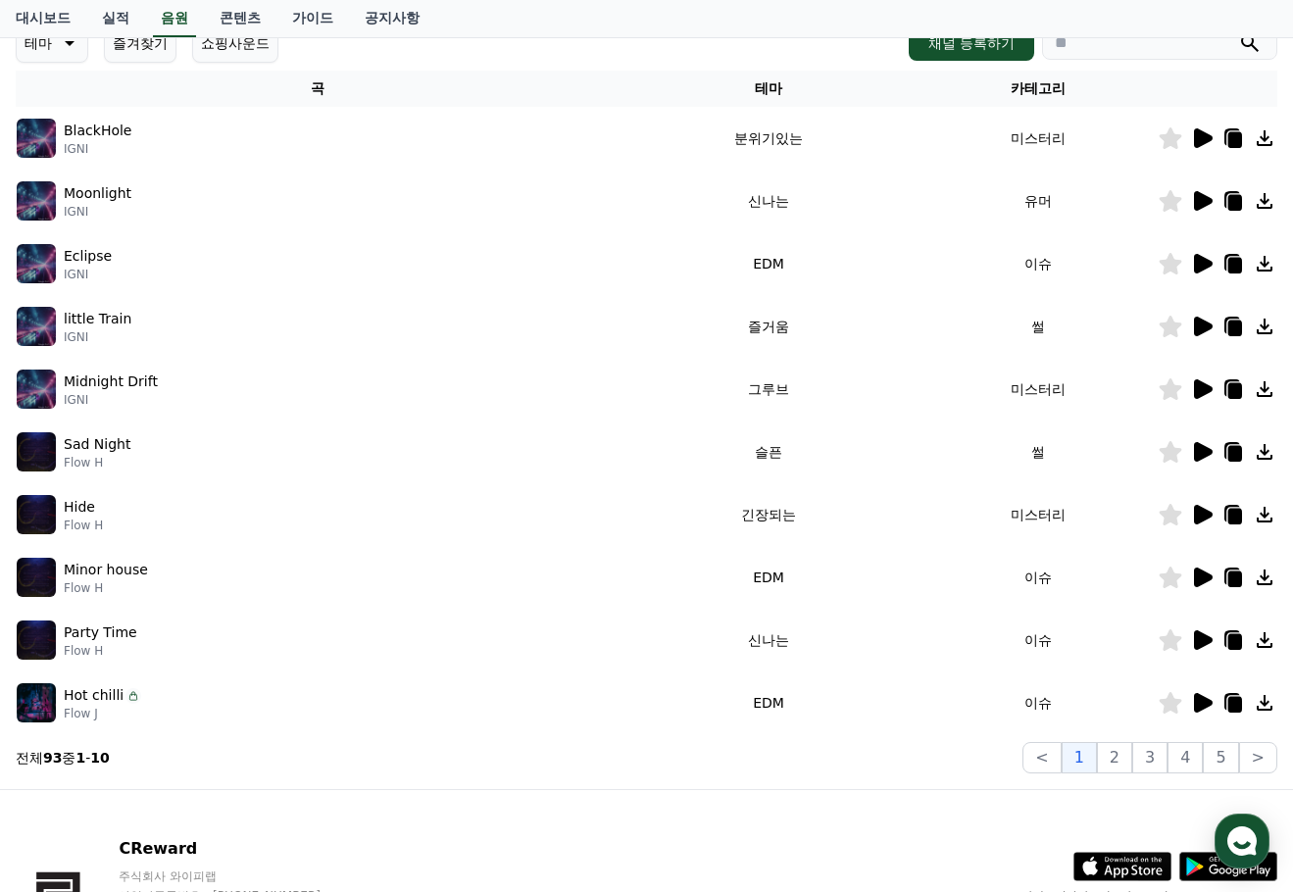
click at [1237, 208] on icon at bounding box center [1236, 203] width 14 height 16
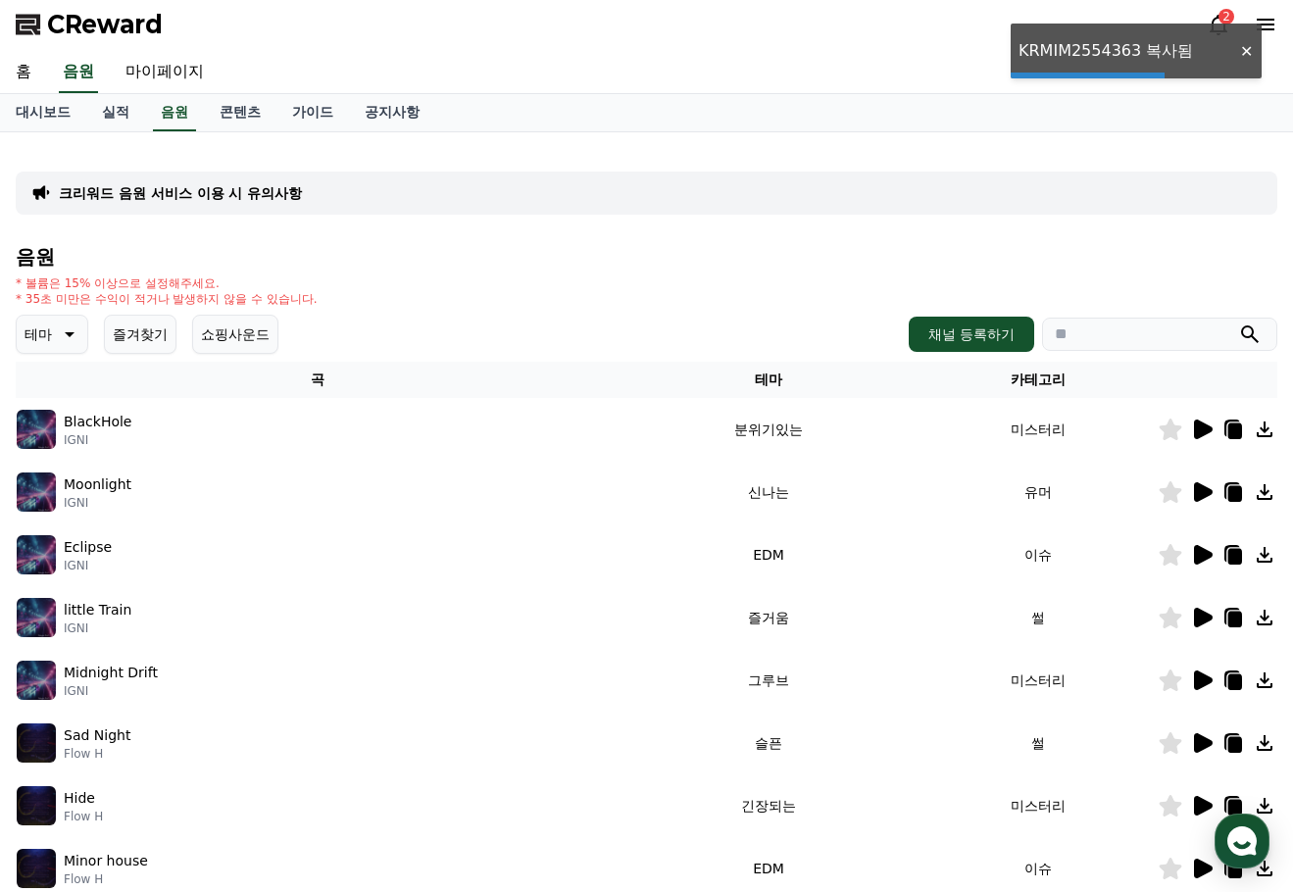
scroll to position [0, 0]
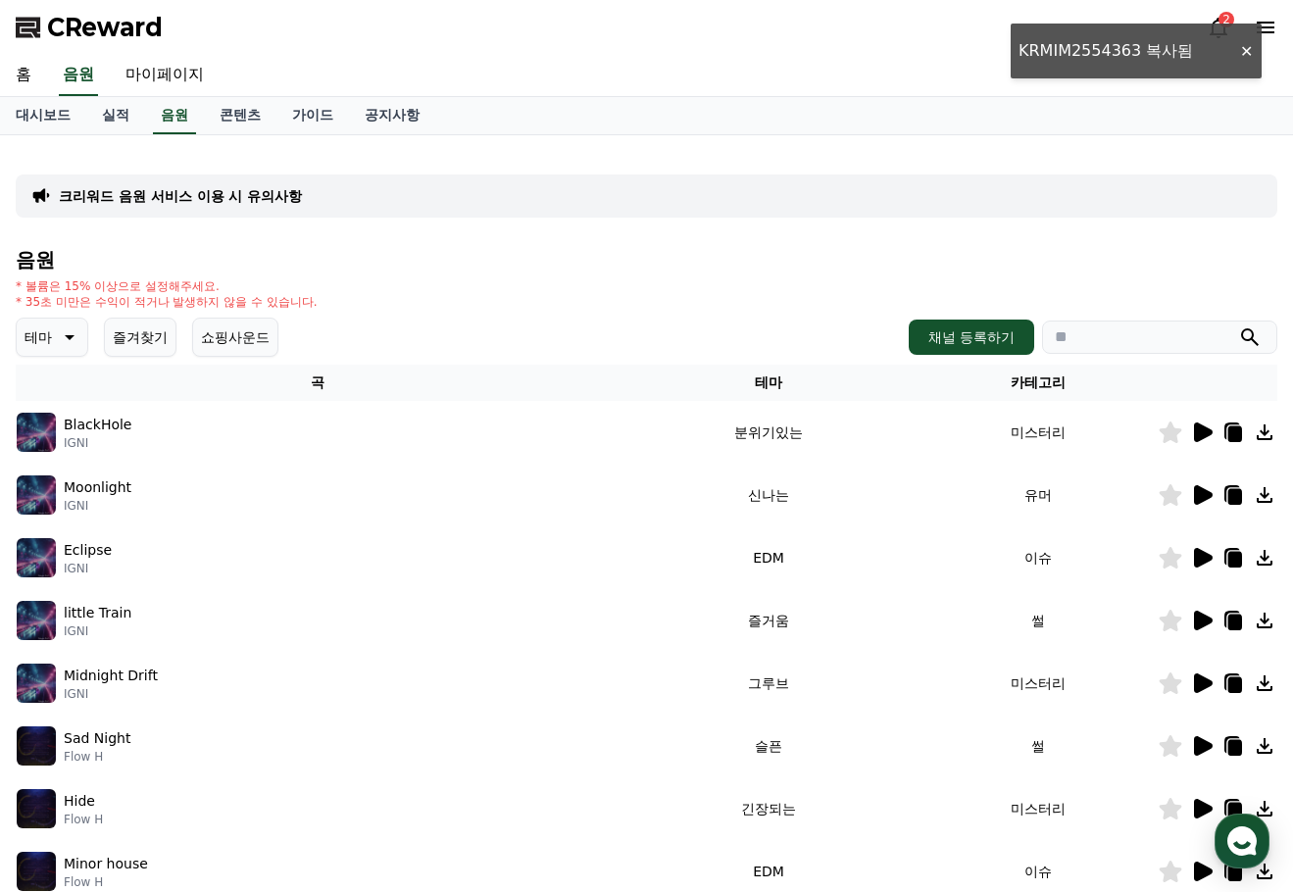
click at [1101, 332] on input "search" at bounding box center [1159, 337] width 235 height 33
paste input "**********"
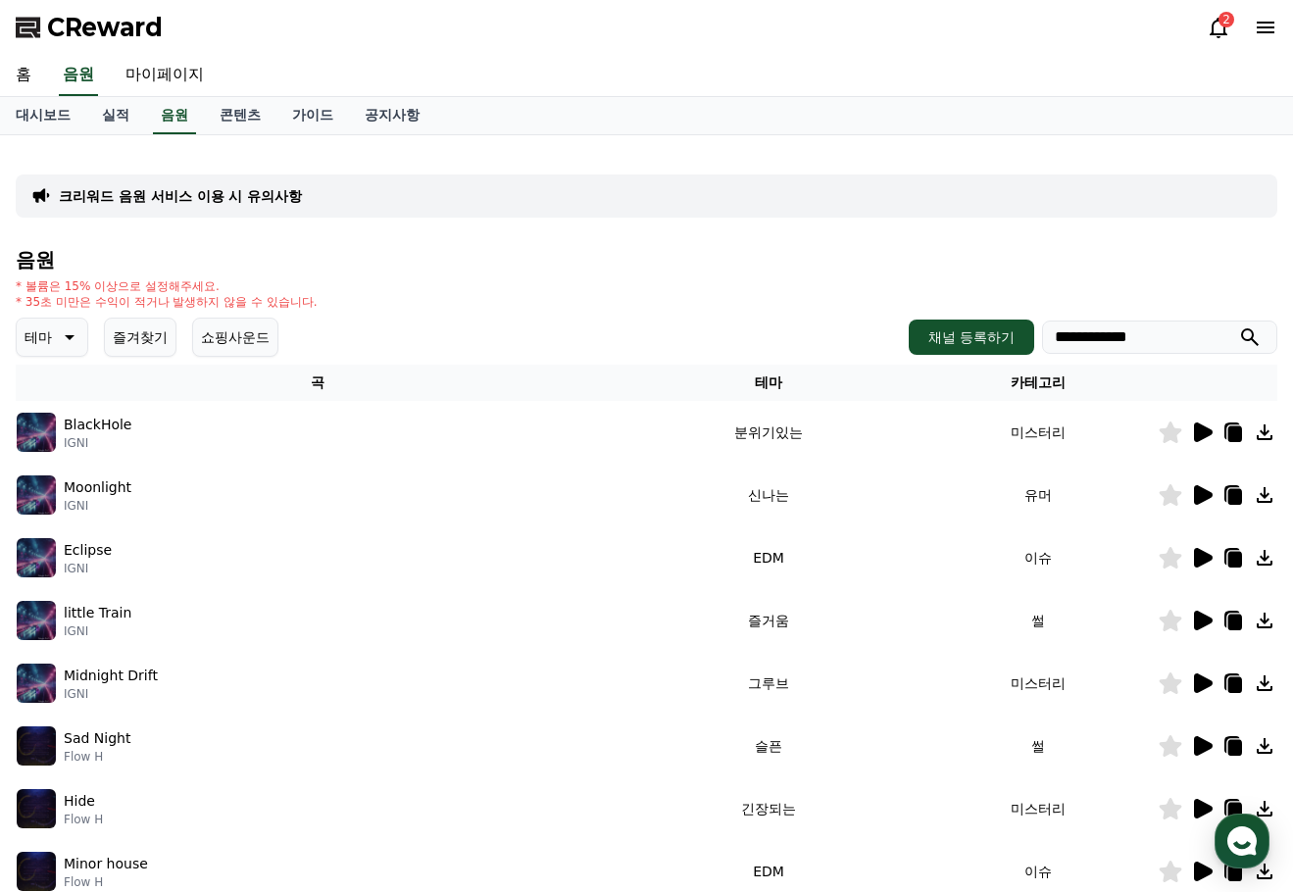
click at [1198, 488] on icon at bounding box center [1203, 495] width 19 height 20
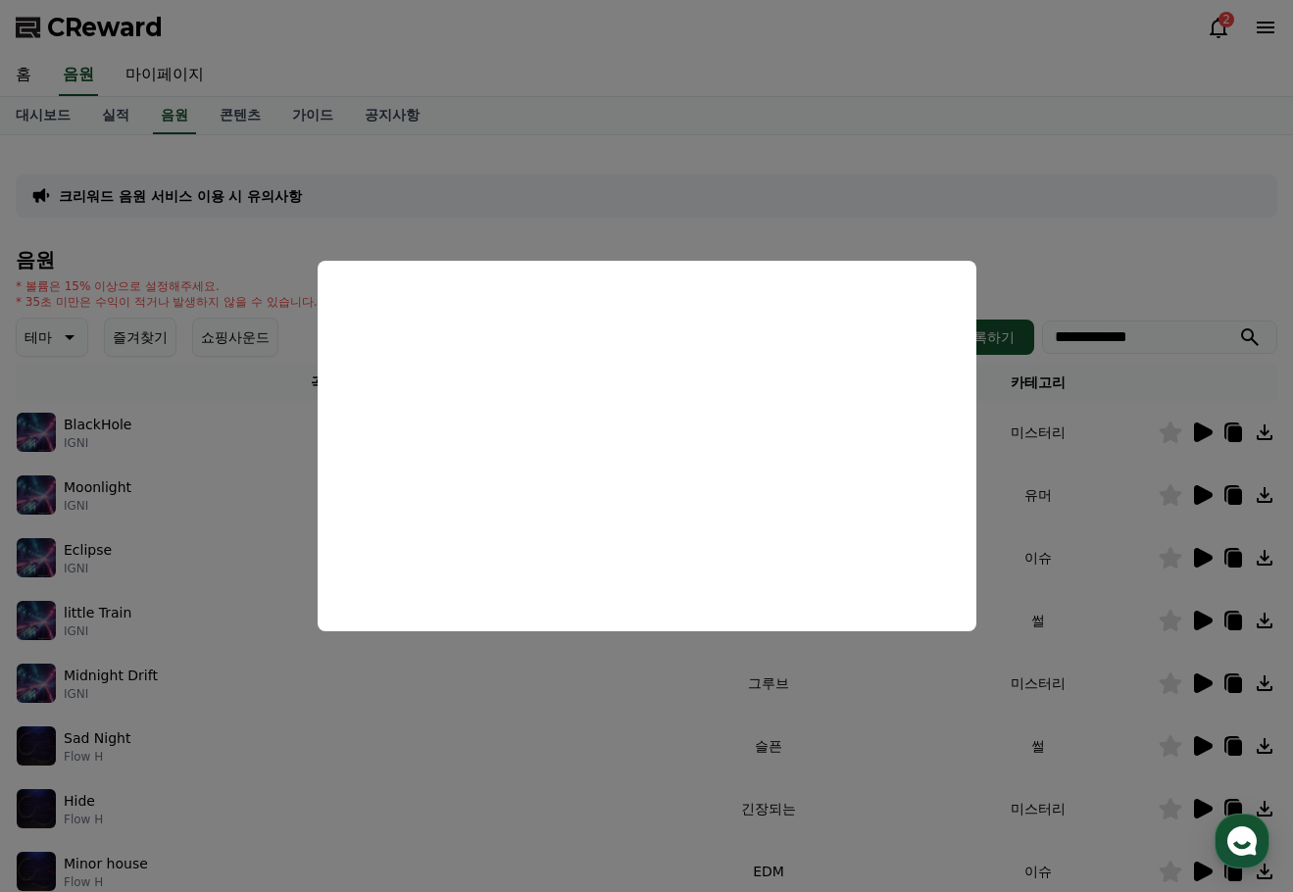
click at [1110, 529] on button "close modal" at bounding box center [646, 446] width 1293 height 892
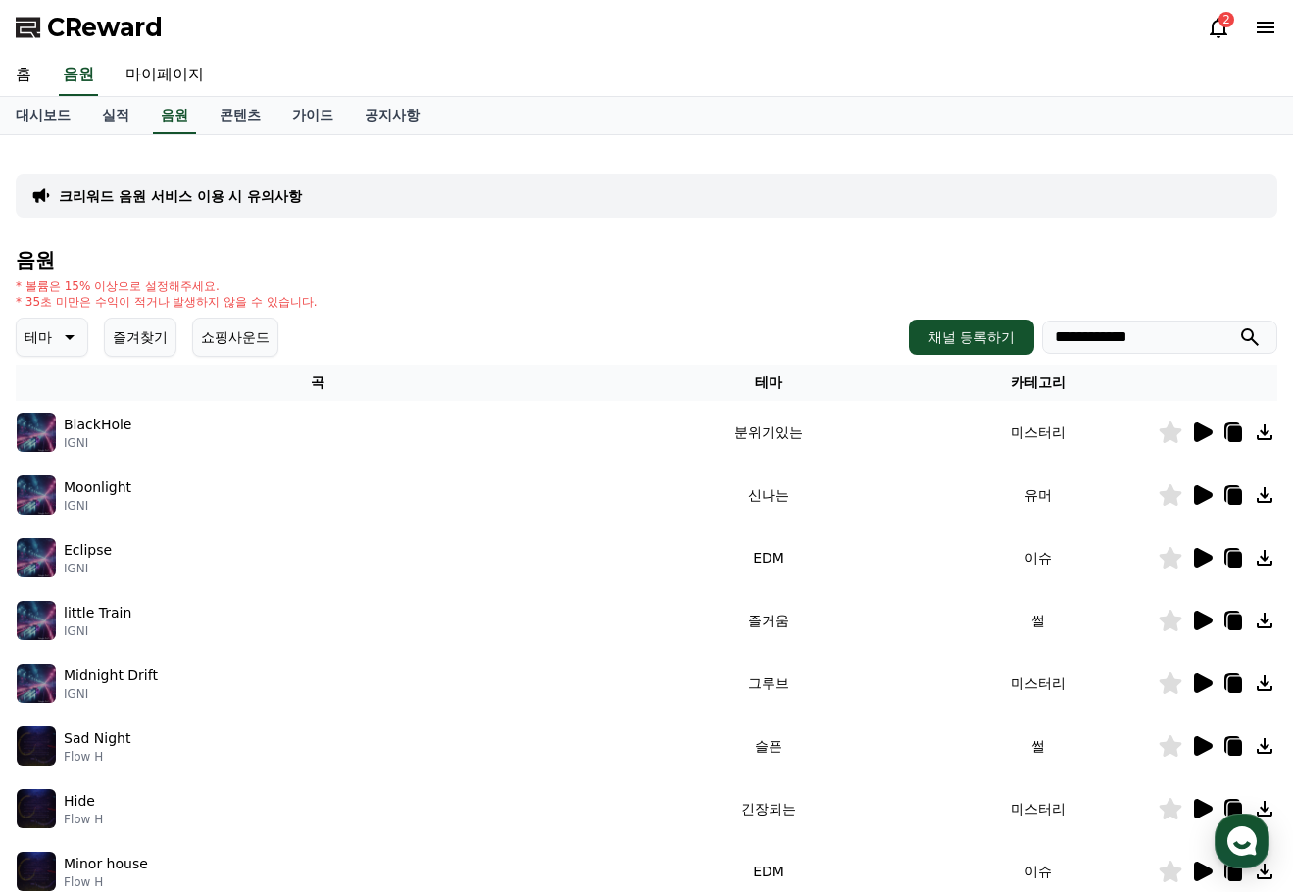
click at [1193, 554] on icon at bounding box center [1202, 558] width 24 height 24
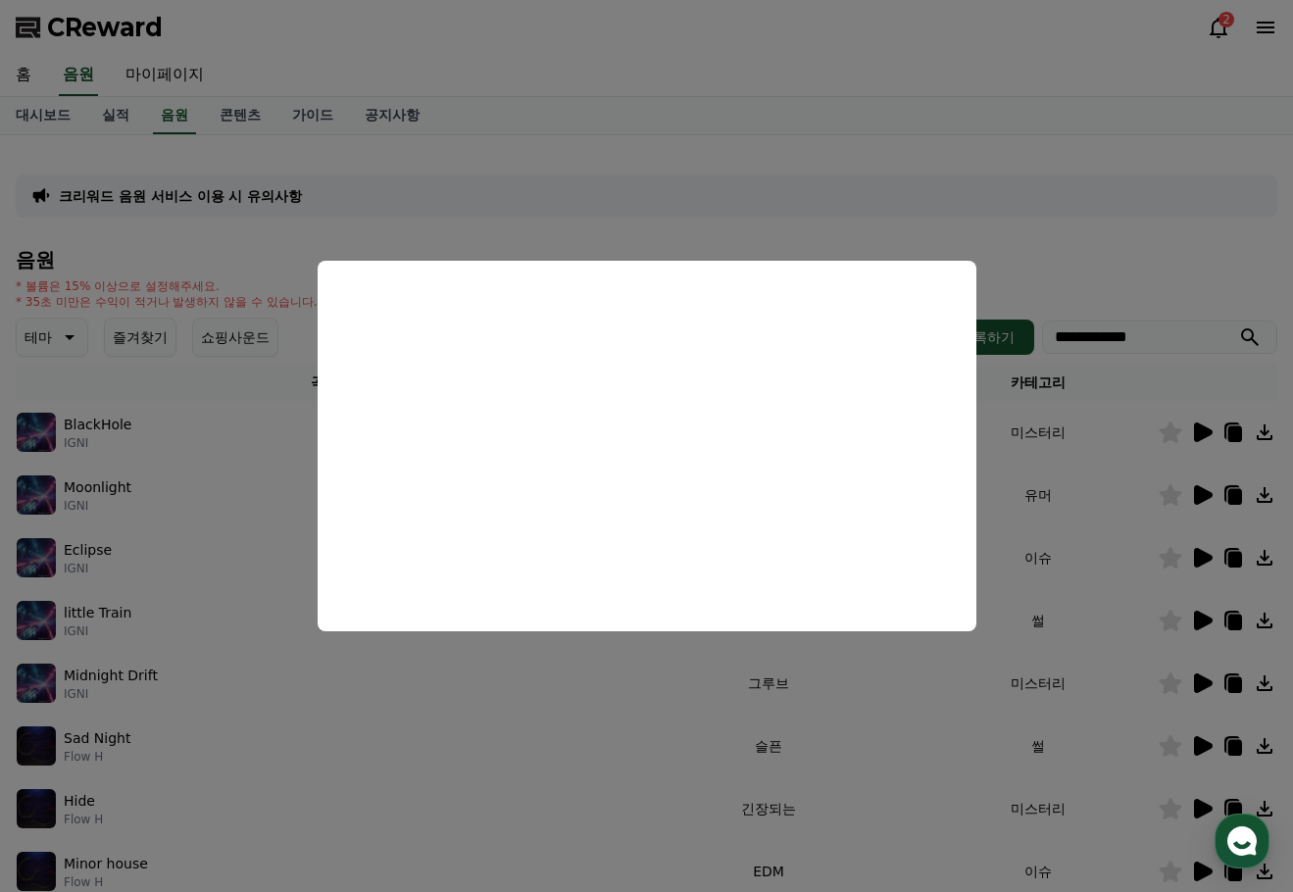
click at [1202, 624] on button "close modal" at bounding box center [646, 446] width 1293 height 892
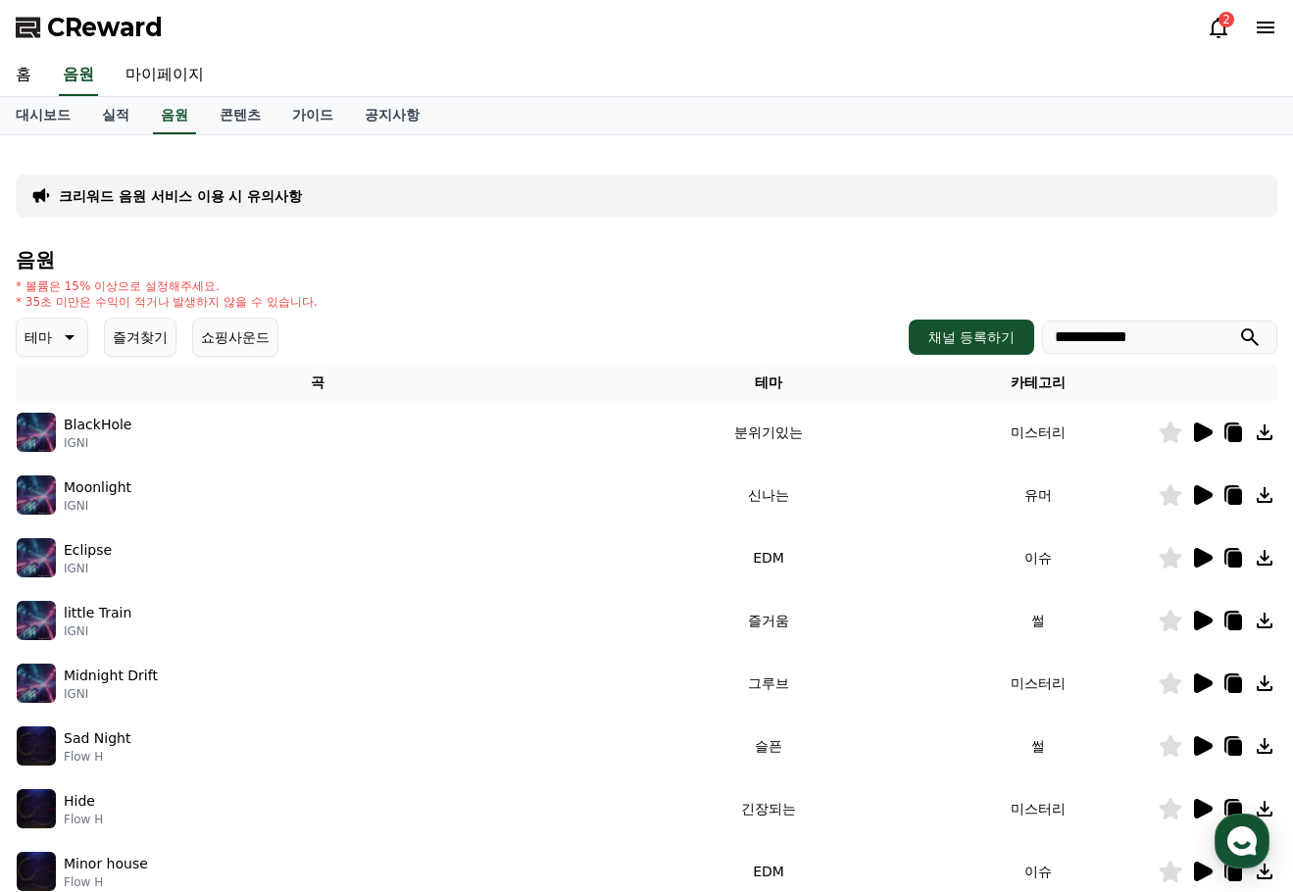
click at [1202, 624] on icon at bounding box center [1203, 621] width 19 height 20
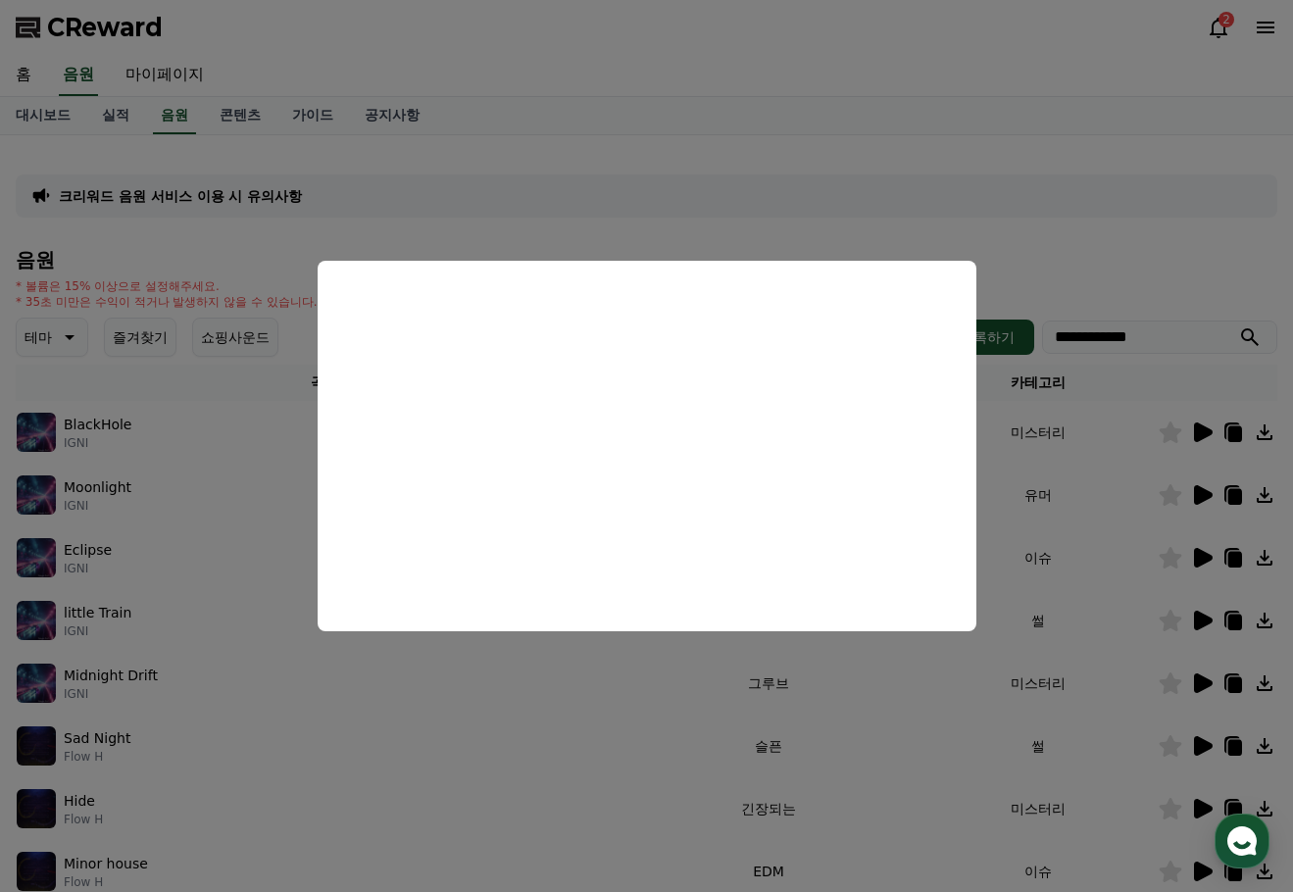
click at [1121, 643] on button "close modal" at bounding box center [646, 446] width 1293 height 892
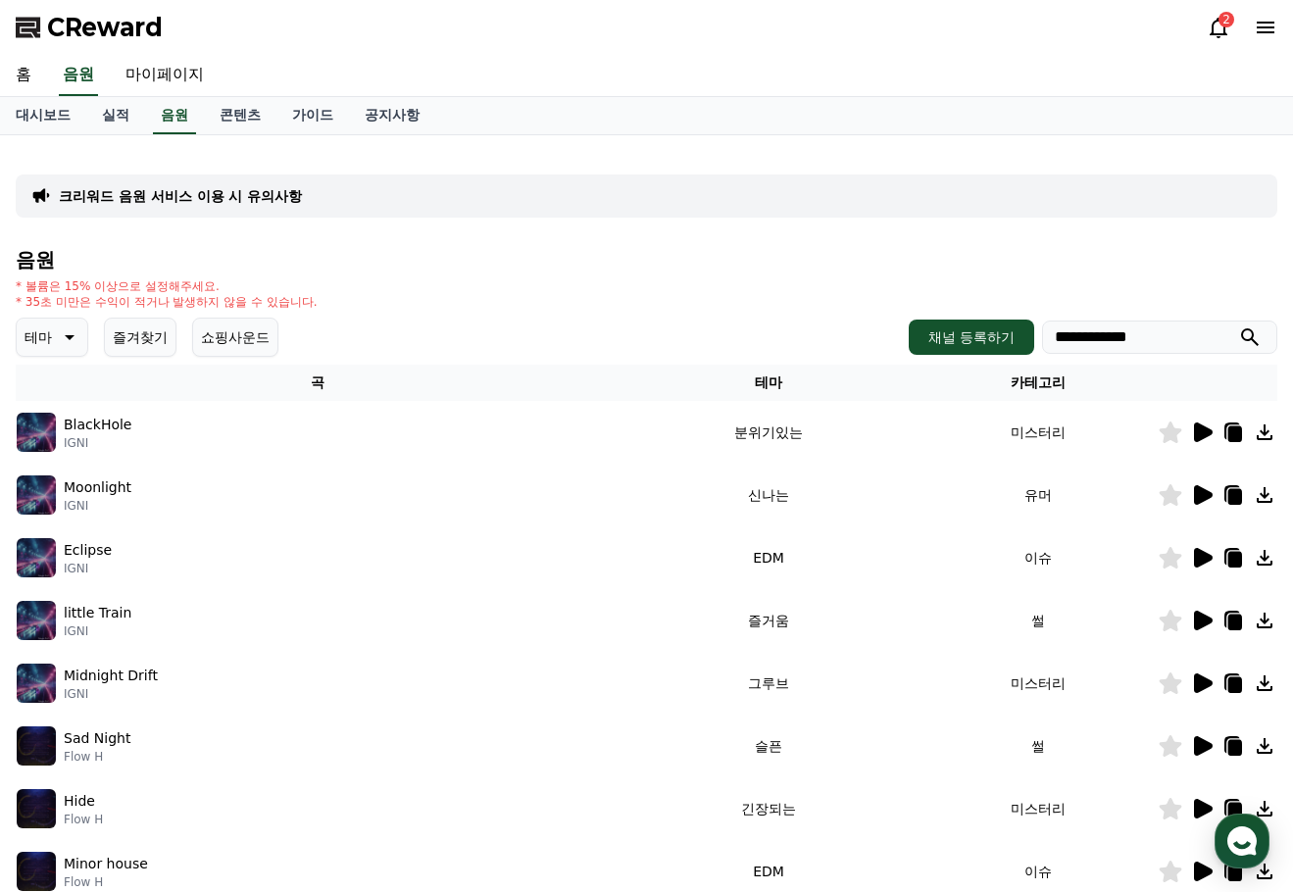
click at [1210, 685] on icon at bounding box center [1203, 684] width 19 height 20
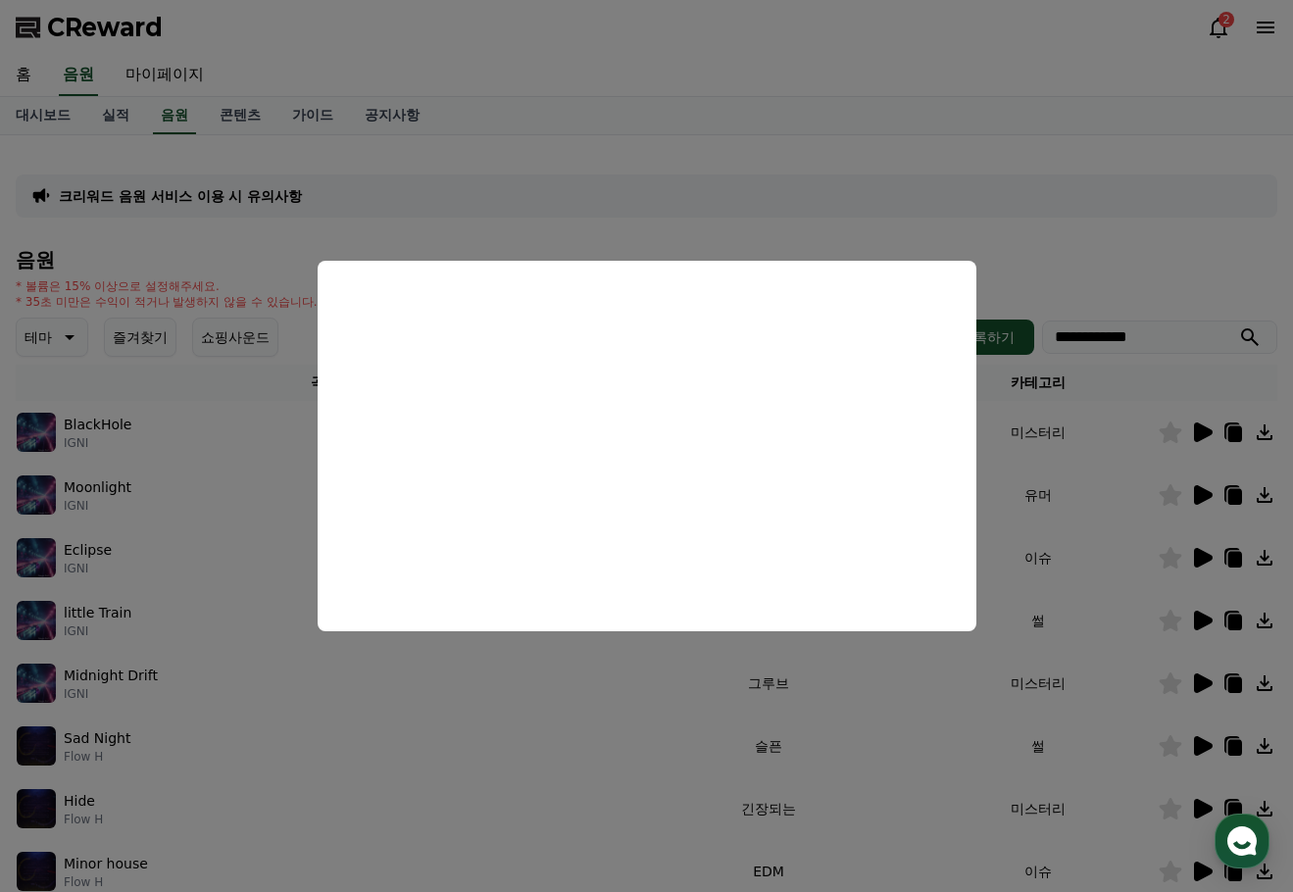
click at [1200, 739] on button "close modal" at bounding box center [646, 446] width 1293 height 892
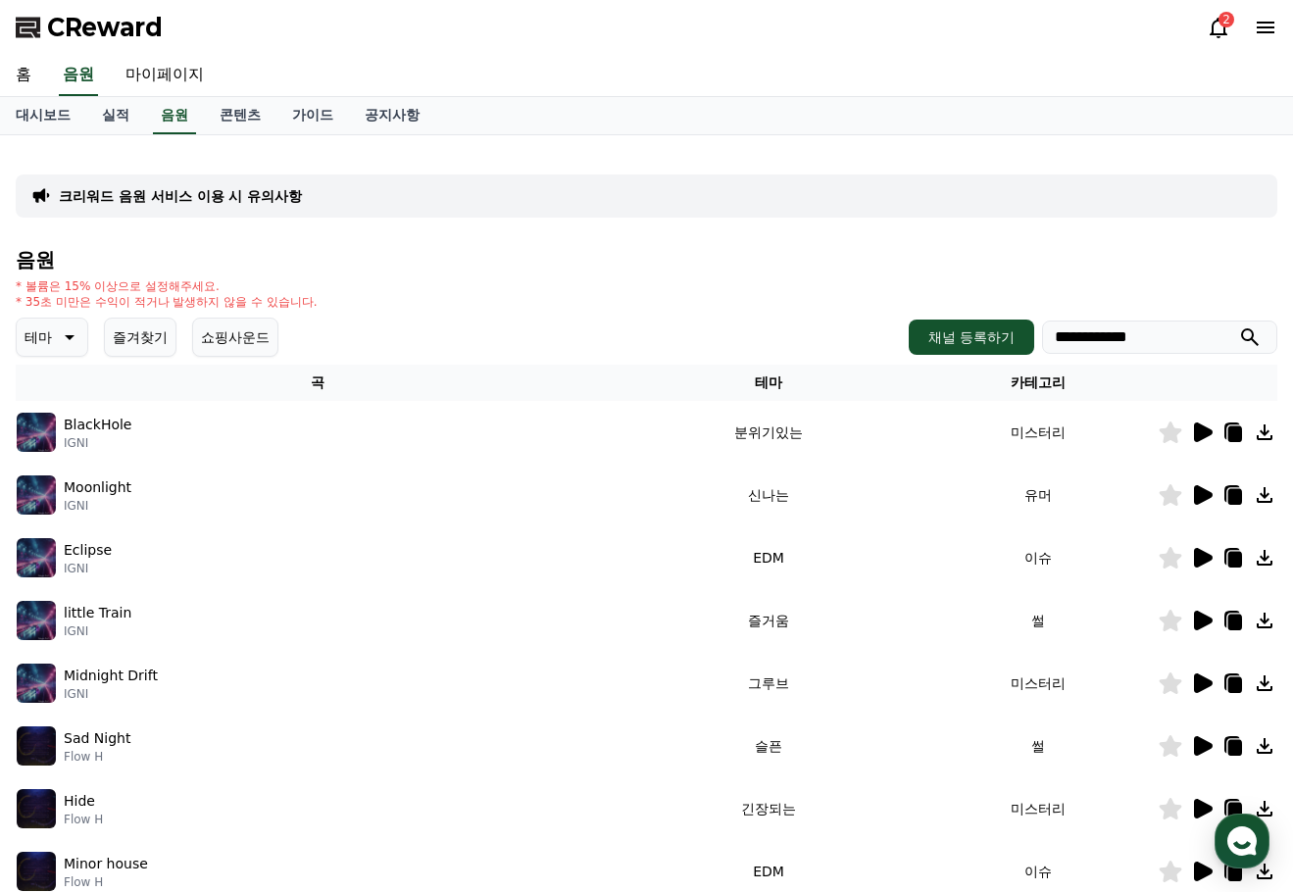
click at [1206, 743] on icon at bounding box center [1203, 746] width 19 height 20
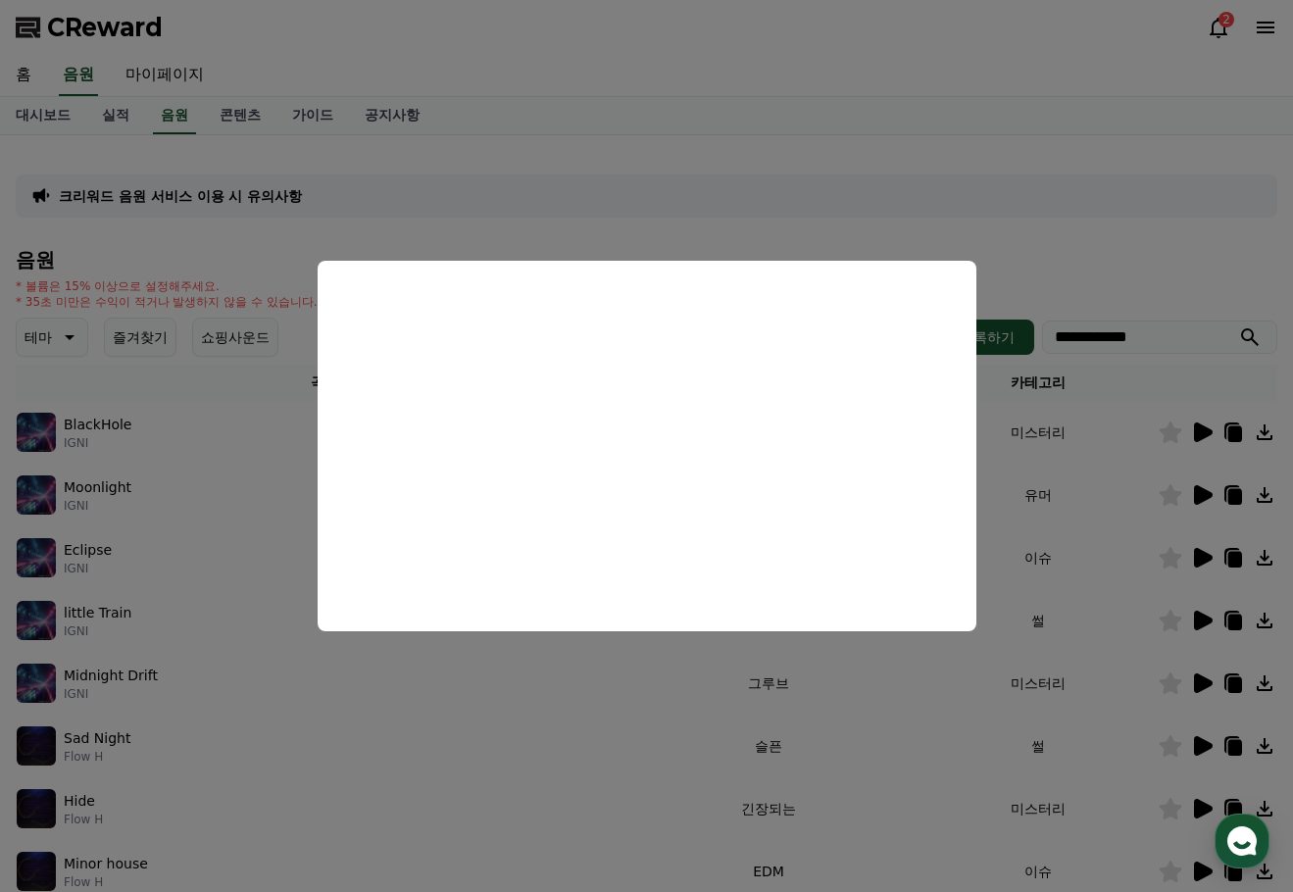
click at [1064, 664] on button "close modal" at bounding box center [646, 446] width 1293 height 892
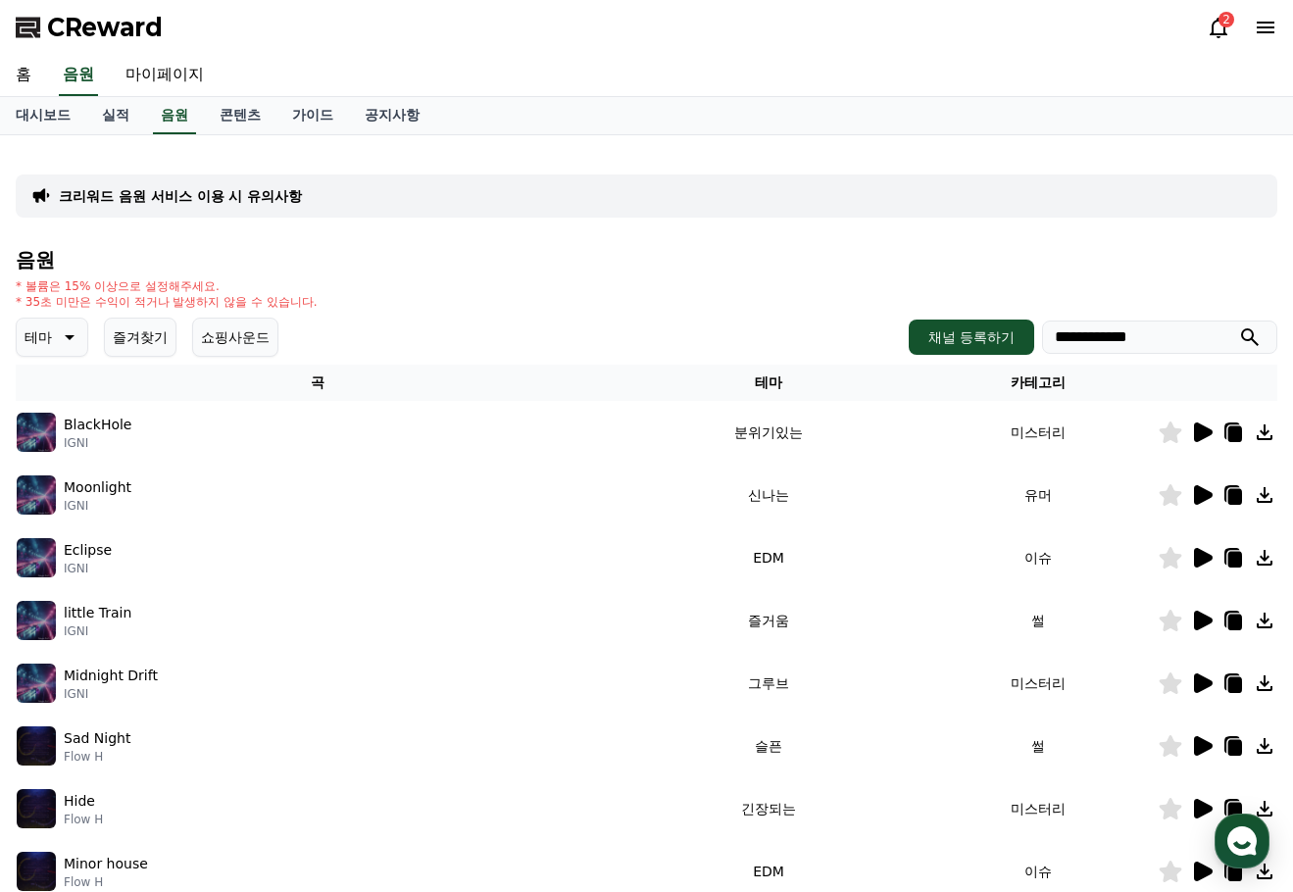
click at [1237, 756] on icon at bounding box center [1236, 748] width 14 height 16
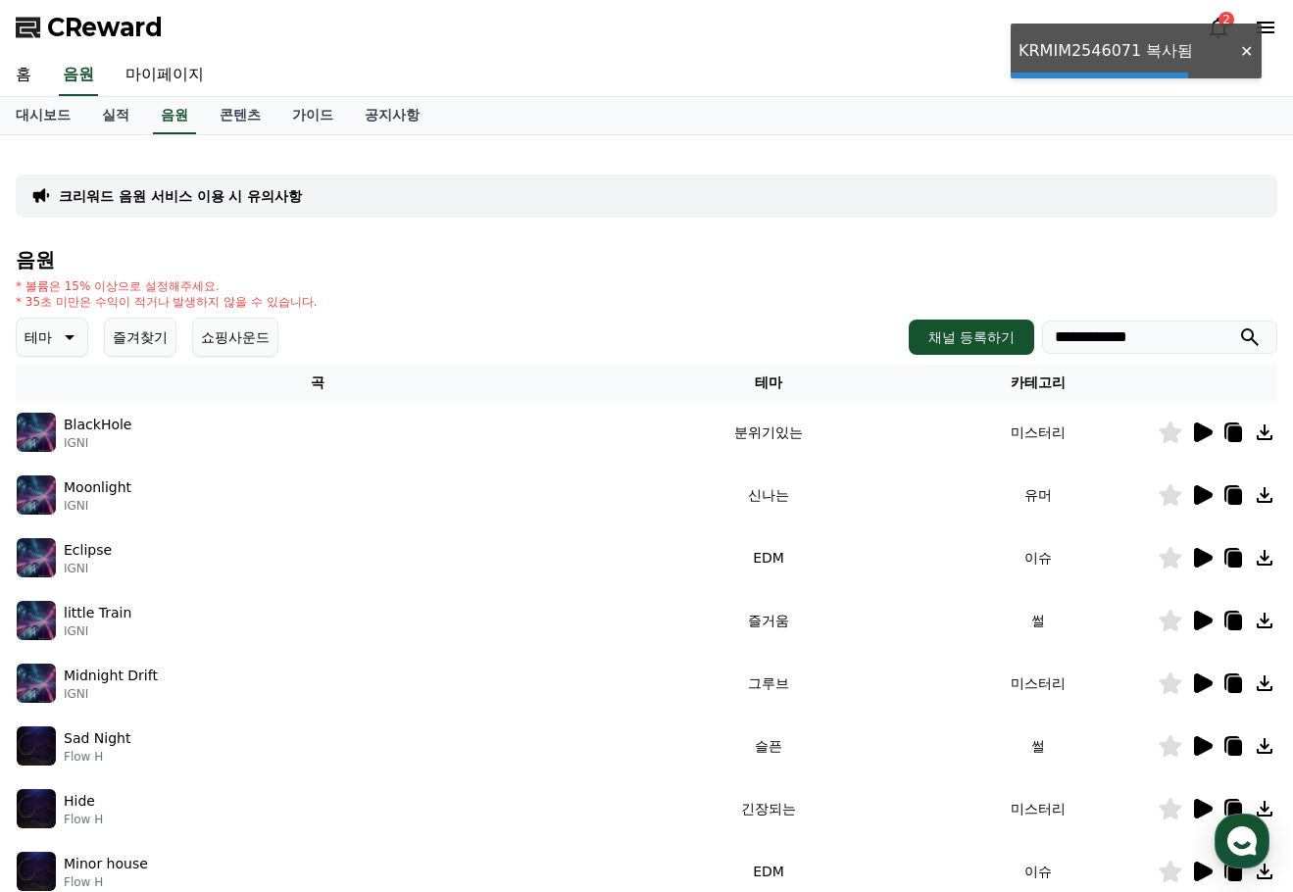
click at [1124, 337] on input "**********" at bounding box center [1159, 337] width 235 height 33
paste input "search"
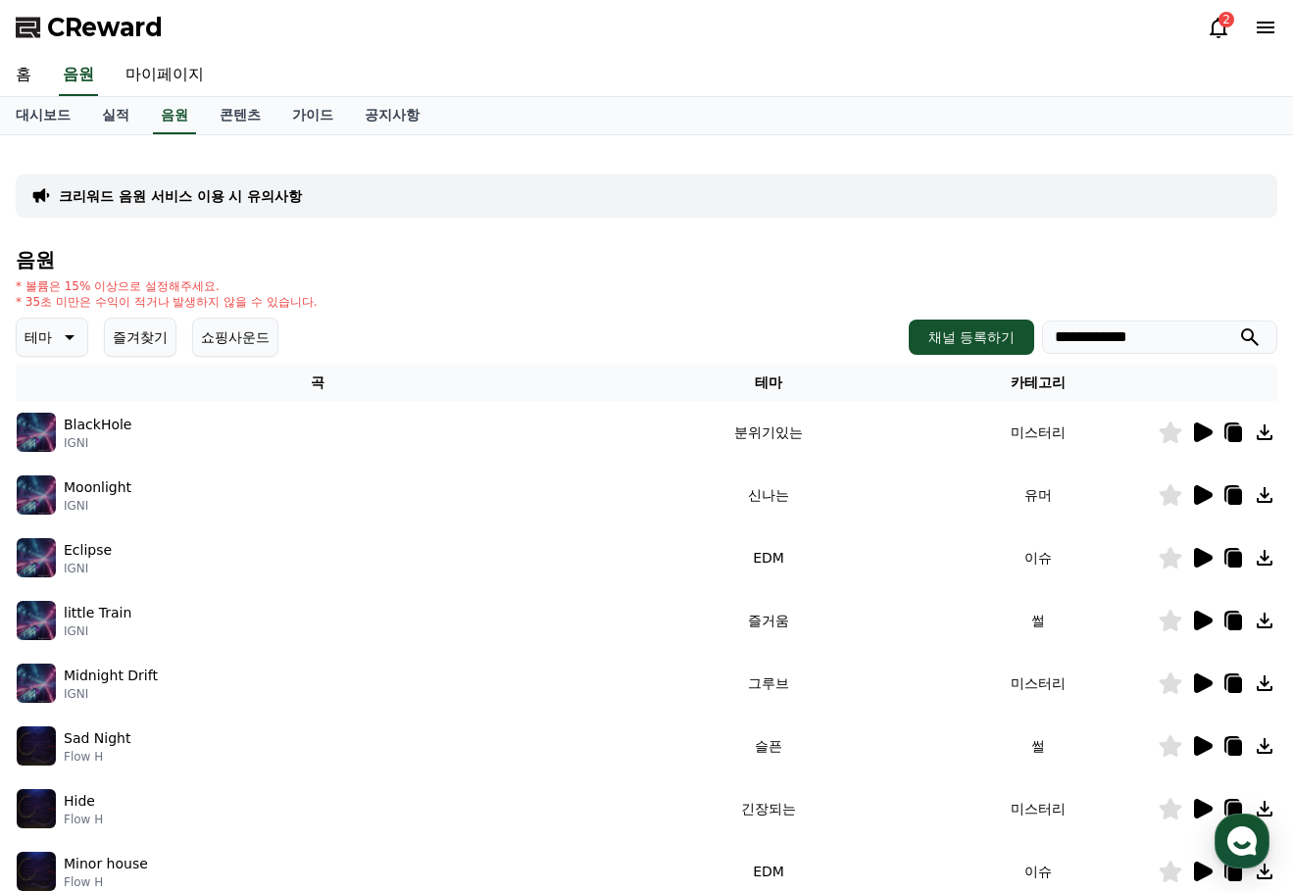
type input "**********"
